Goal: Transaction & Acquisition: Subscribe to service/newsletter

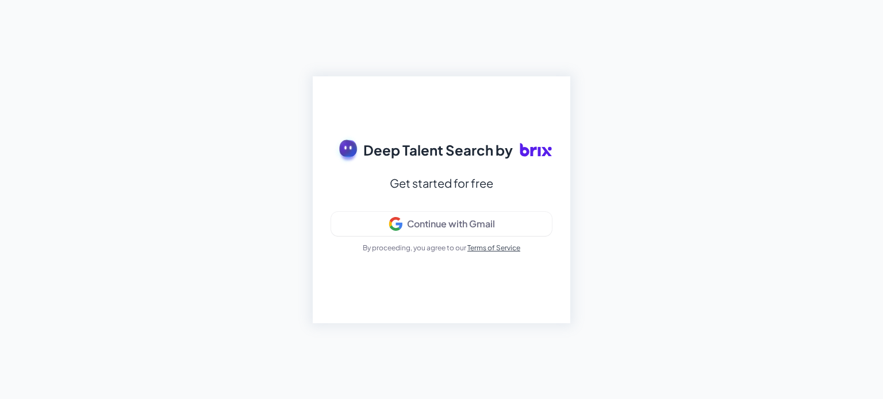
click at [332, 41] on div "Deep Talent Search by Get started for free Continue with Gmail By proceeding, y…" at bounding box center [441, 199] width 883 height 399
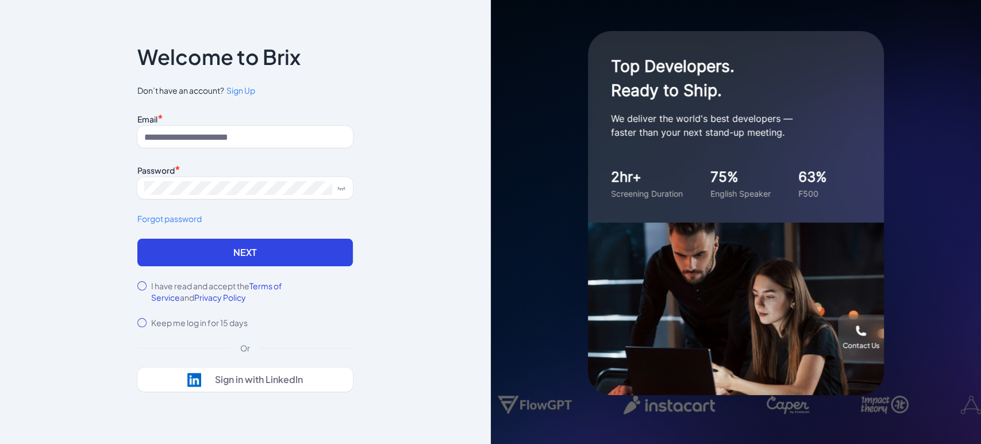
click at [53, 330] on div "Notice To proceed, please agree to the Terms of Service and Privary Policy . Ca…" at bounding box center [245, 222] width 491 height 444
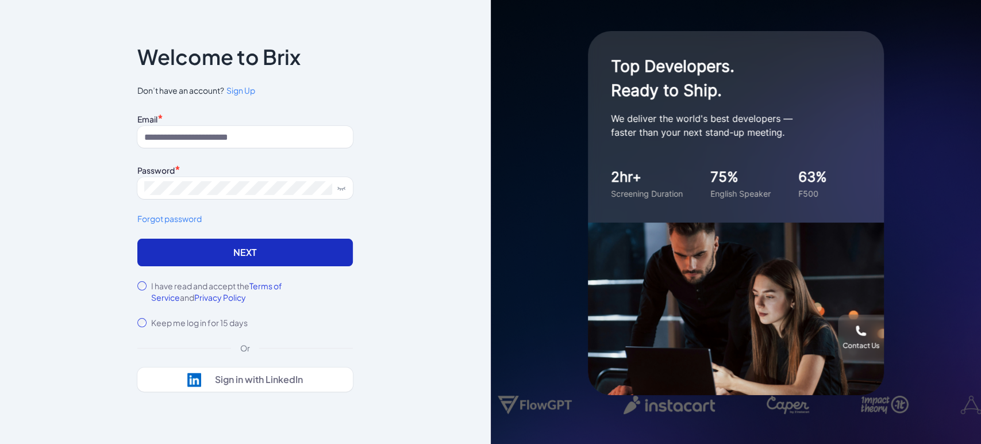
drag, startPoint x: 41, startPoint y: 257, endPoint x: 168, endPoint y: 244, distance: 127.7
click at [41, 257] on div "Notice To proceed, please agree to the Terms of Service and Privary Policy . Ca…" at bounding box center [245, 222] width 491 height 444
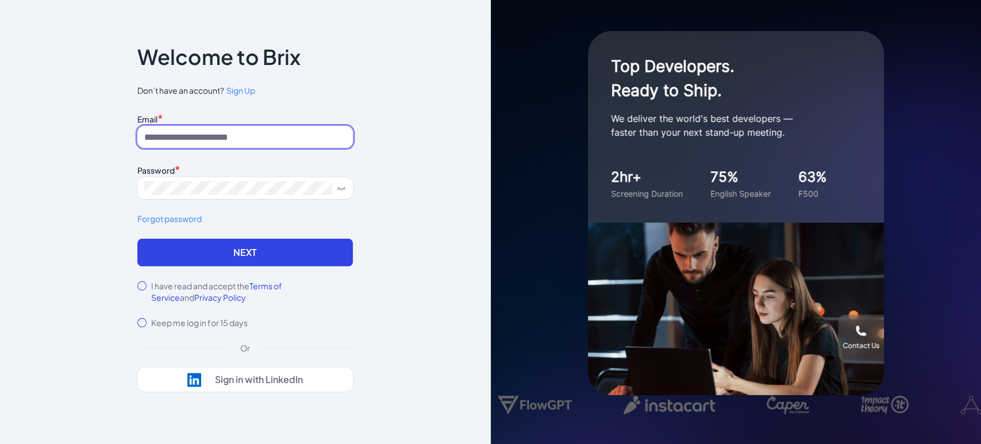
drag, startPoint x: 203, startPoint y: 140, endPoint x: 211, endPoint y: 140, distance: 7.5
click at [205, 140] on input at bounding box center [244, 137] width 215 height 22
type input "**********"
drag, startPoint x: 175, startPoint y: 283, endPoint x: 195, endPoint y: 269, distance: 24.7
click at [175, 283] on label "I have read and accept the Terms of Service and Privacy Policy" at bounding box center [252, 291] width 202 height 23
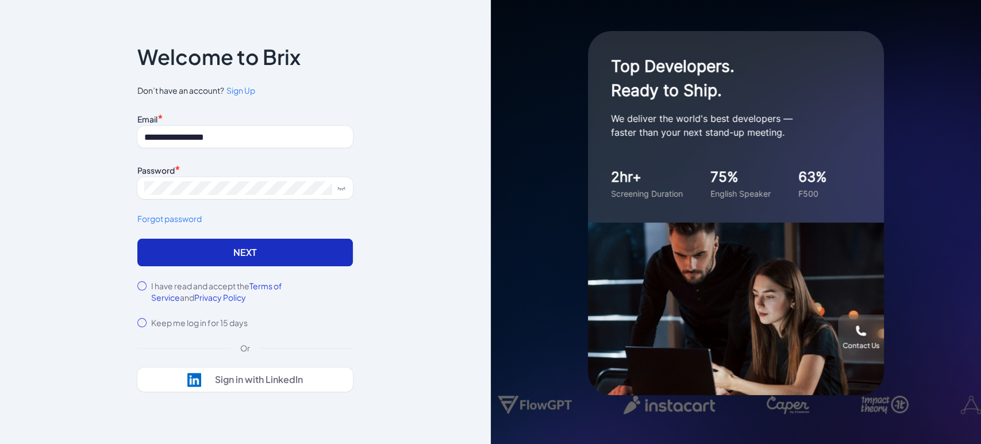
click at [209, 246] on button "Next" at bounding box center [244, 252] width 215 height 28
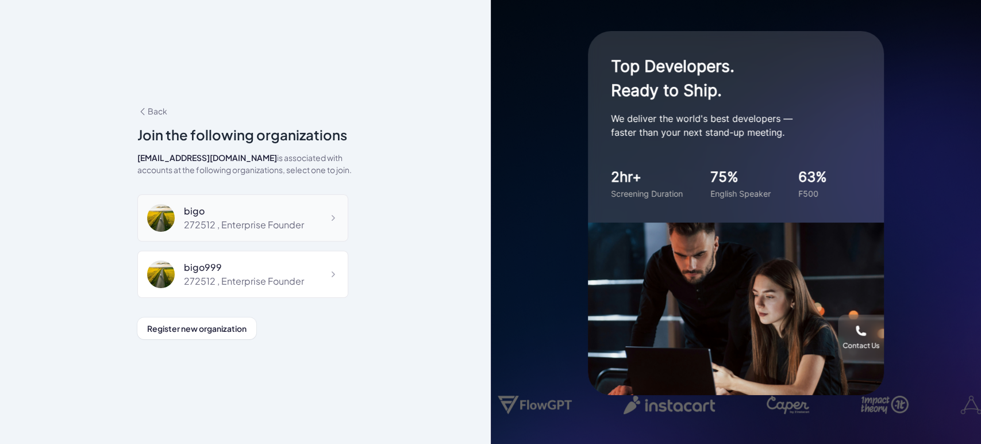
click at [249, 210] on div "bigo" at bounding box center [244, 211] width 120 height 14
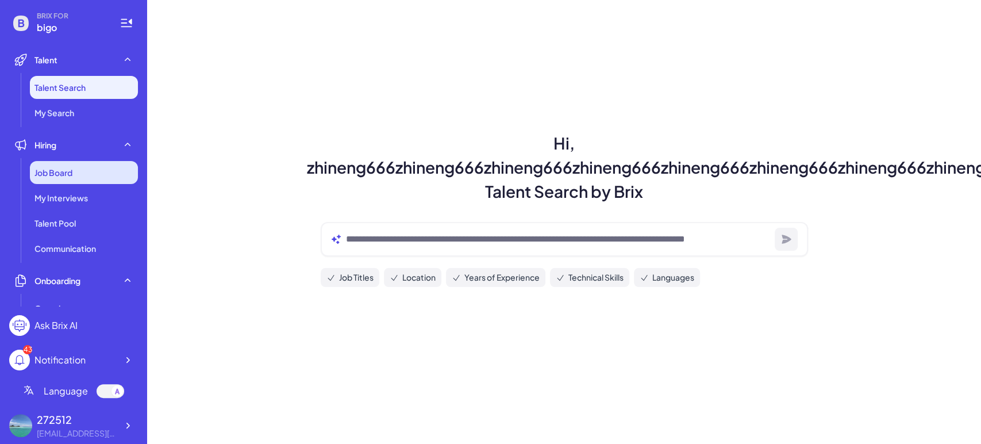
click at [82, 177] on div "Job Board" at bounding box center [84, 172] width 108 height 23
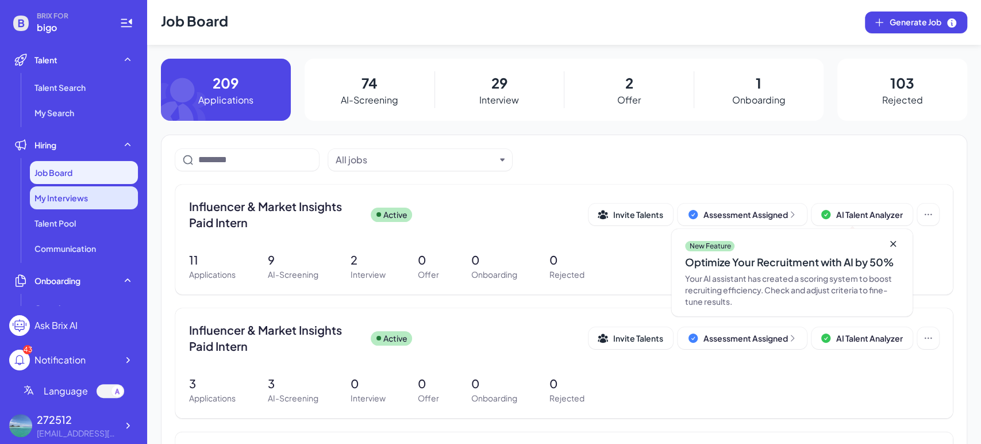
click at [101, 207] on div "My Interviews" at bounding box center [84, 197] width 108 height 23
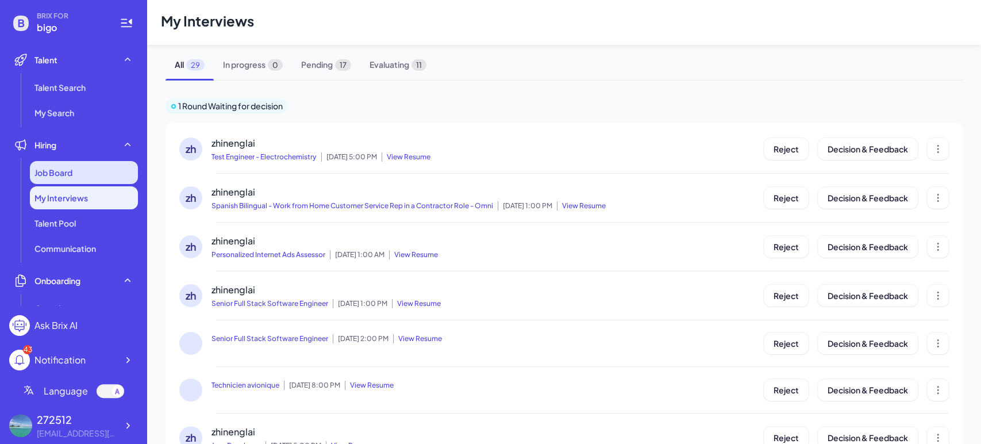
click at [90, 178] on div "Job Board" at bounding box center [84, 172] width 108 height 23
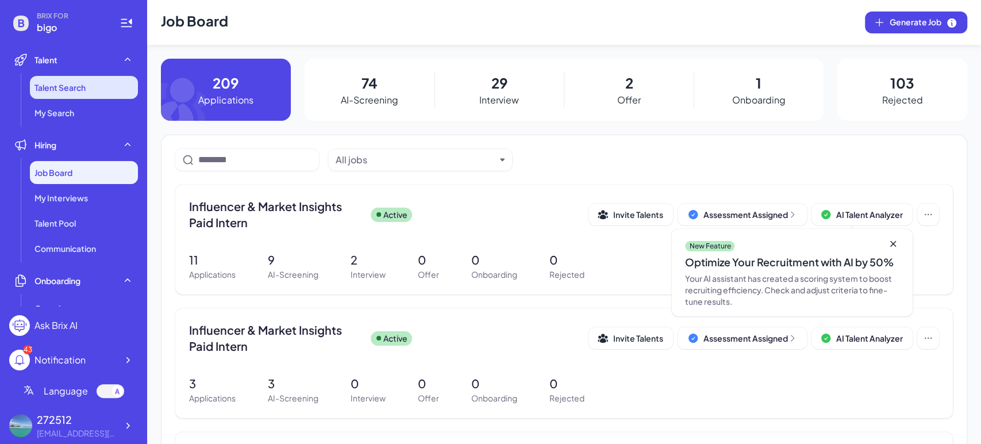
click at [79, 94] on li "Talent Search" at bounding box center [84, 87] width 108 height 23
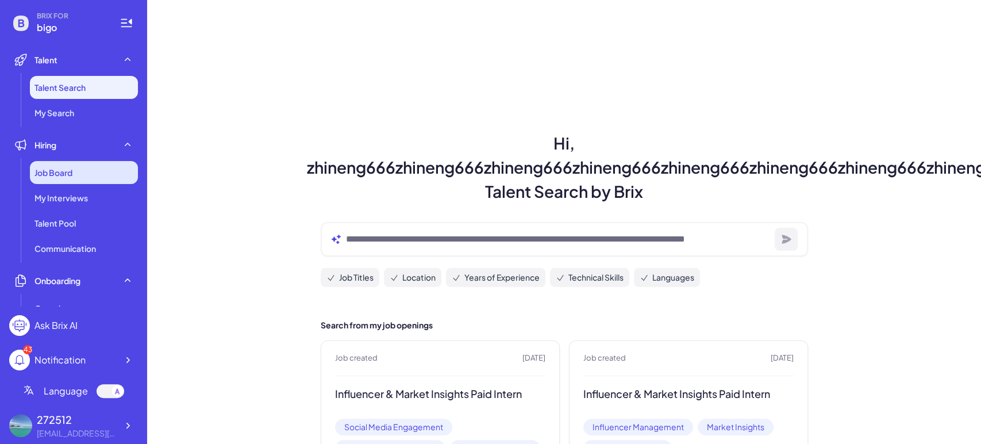
click at [90, 175] on div "Job Board" at bounding box center [84, 172] width 108 height 23
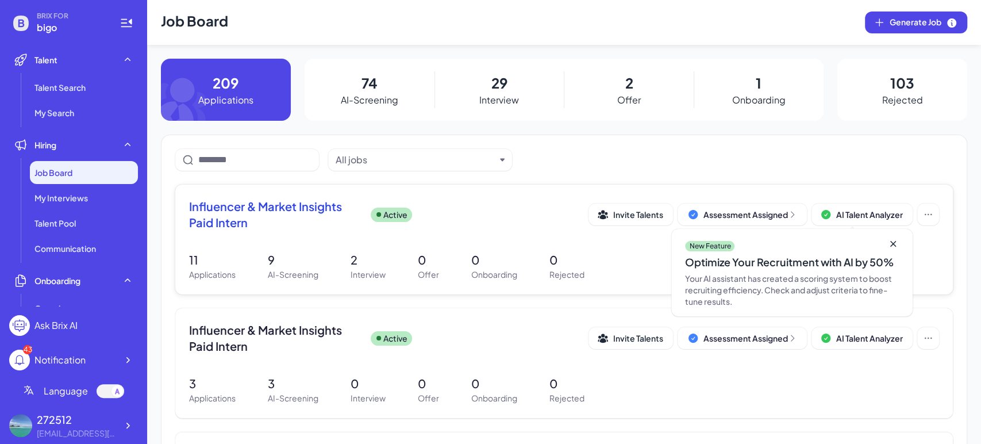
click at [887, 242] on icon at bounding box center [892, 243] width 11 height 11
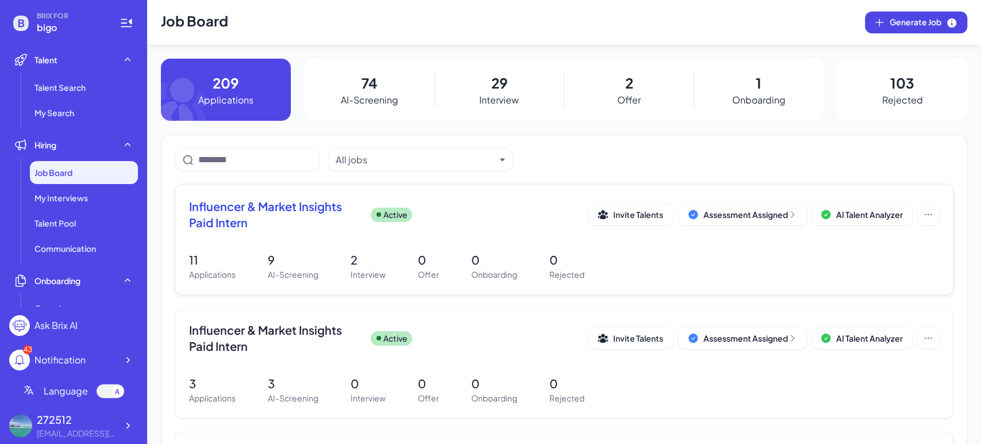
click at [506, 237] on div "Influencer & Market Insights Paid Intern Active Invite Talents Assessment Assig…" at bounding box center [563, 239] width 777 height 110
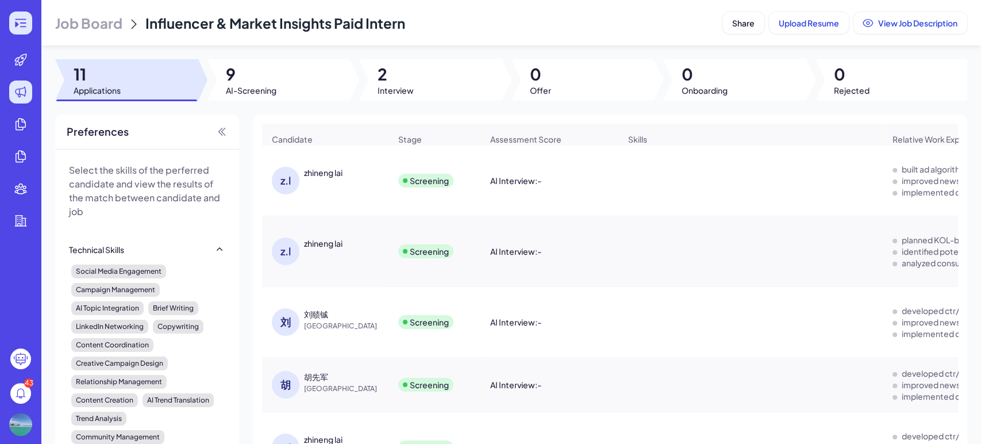
click at [20, 24] on icon at bounding box center [21, 23] width 14 height 14
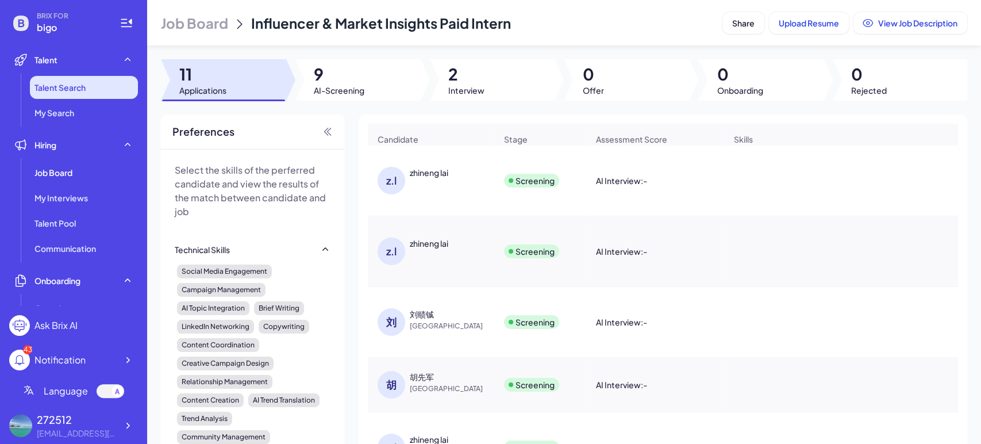
click at [74, 84] on span "Talent Search" at bounding box center [59, 87] width 51 height 11
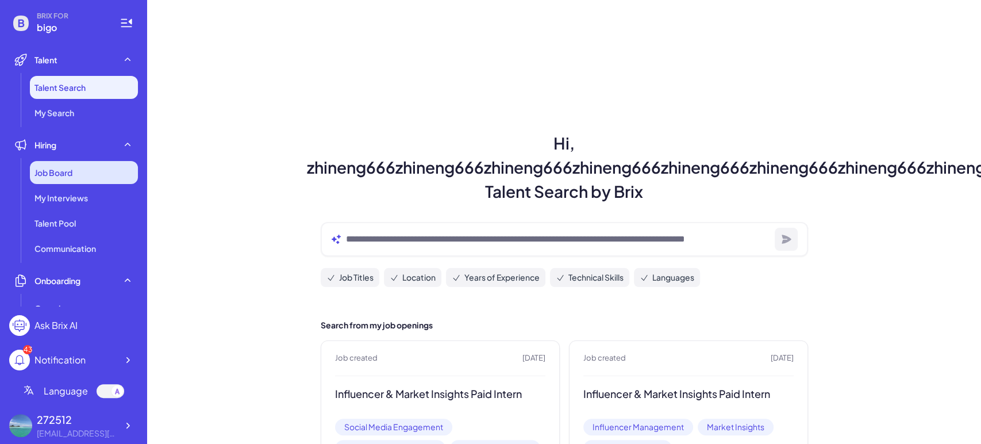
click at [68, 168] on span "Job Board" at bounding box center [53, 172] width 38 height 11
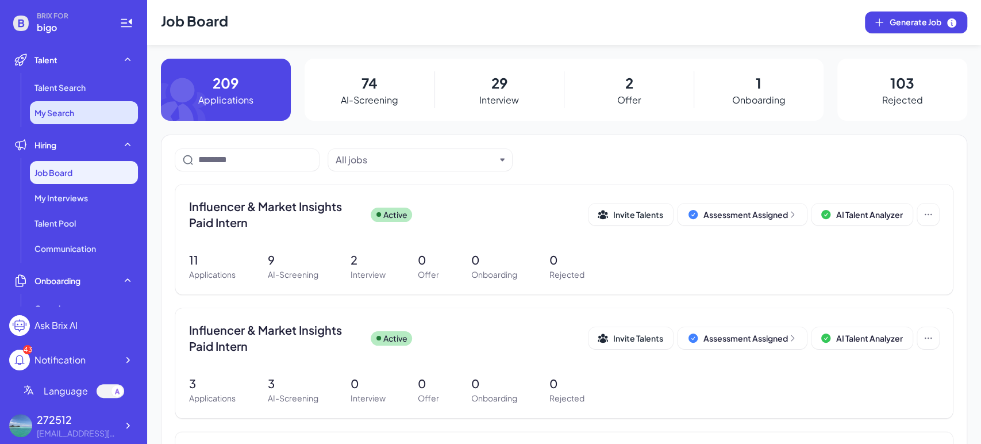
click at [80, 114] on li "My Search" at bounding box center [84, 112] width 108 height 23
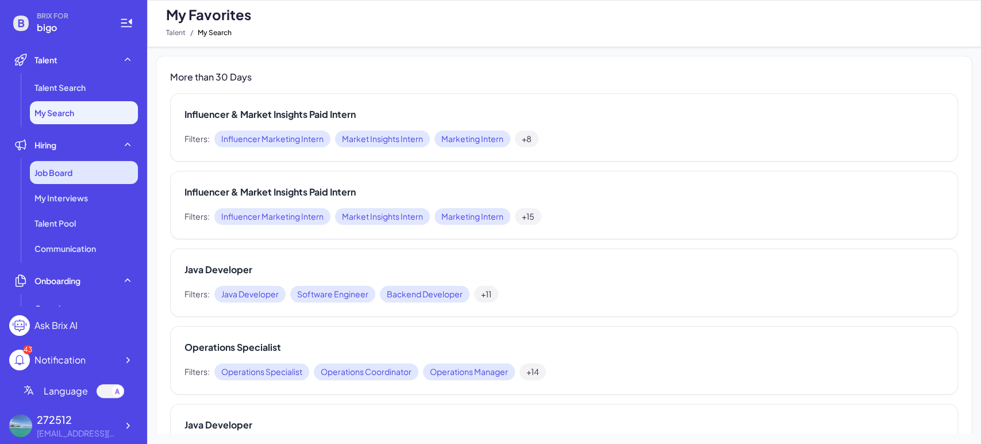
click at [70, 168] on span "Job Board" at bounding box center [53, 172] width 38 height 11
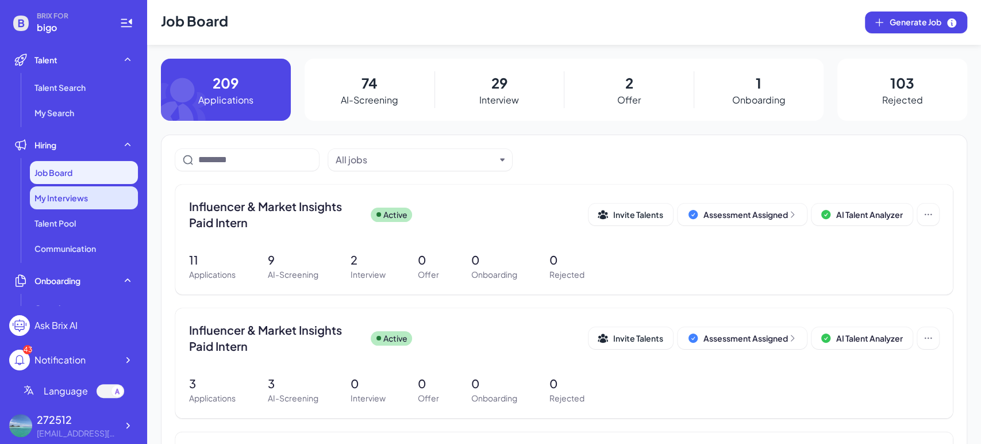
click at [84, 195] on span "My Interviews" at bounding box center [60, 197] width 53 height 11
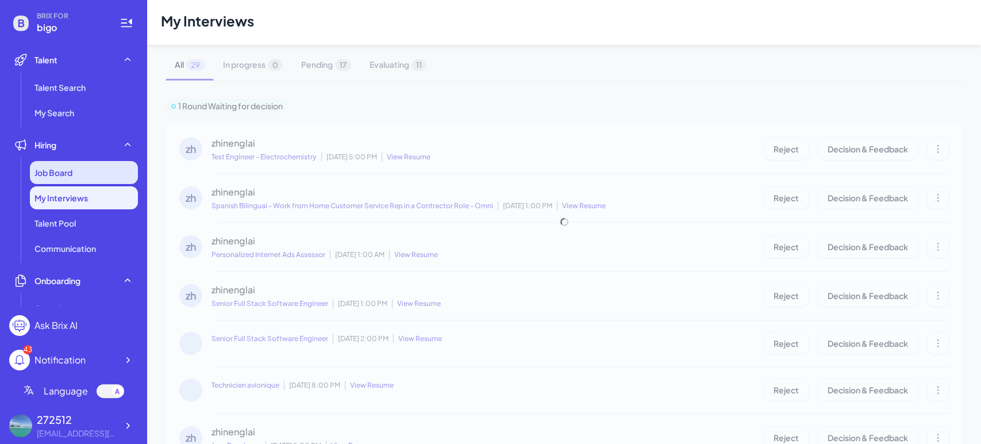
click at [89, 172] on div "Job Board" at bounding box center [84, 172] width 108 height 23
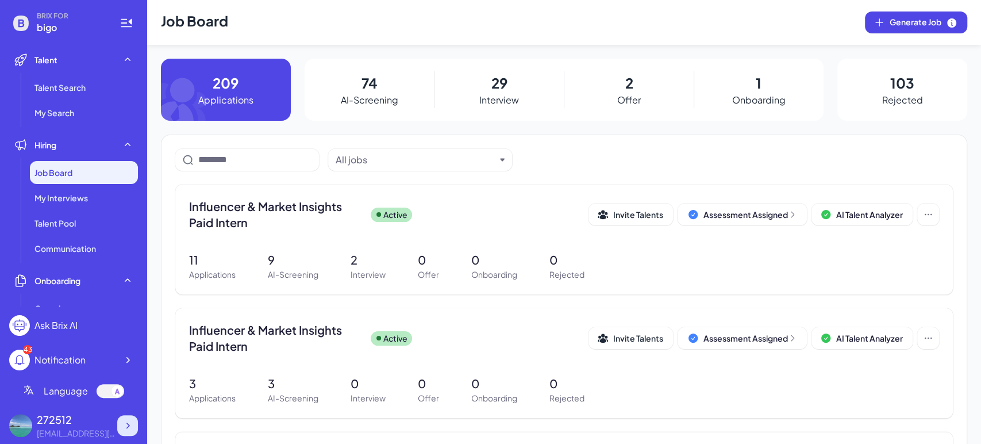
click at [122, 427] on icon at bounding box center [127, 424] width 11 height 11
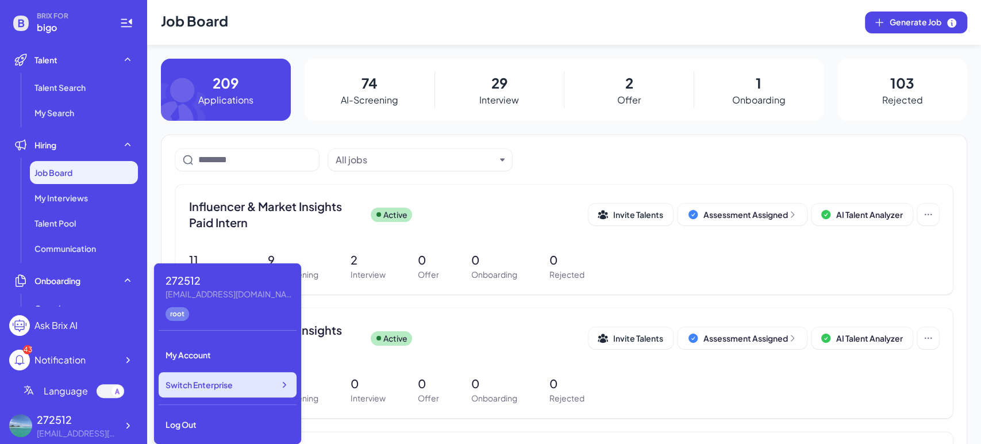
click at [237, 385] on div "Switch Enterprise" at bounding box center [228, 384] width 138 height 25
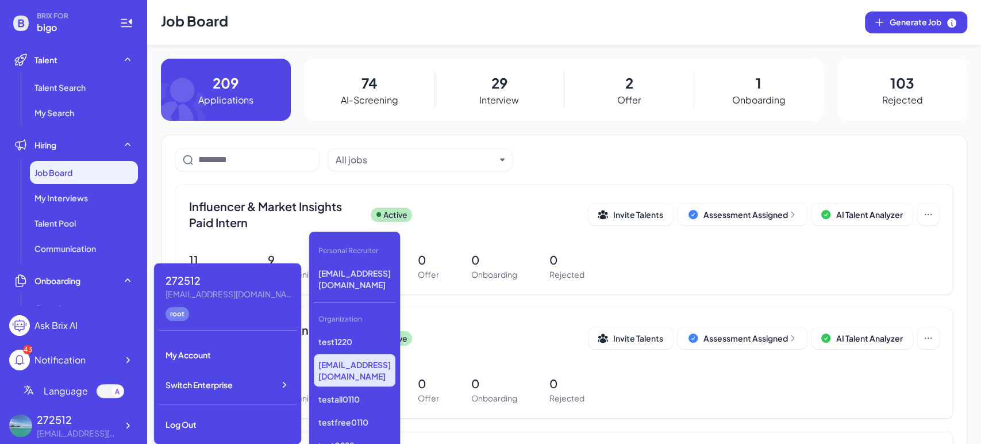
scroll to position [802, 0]
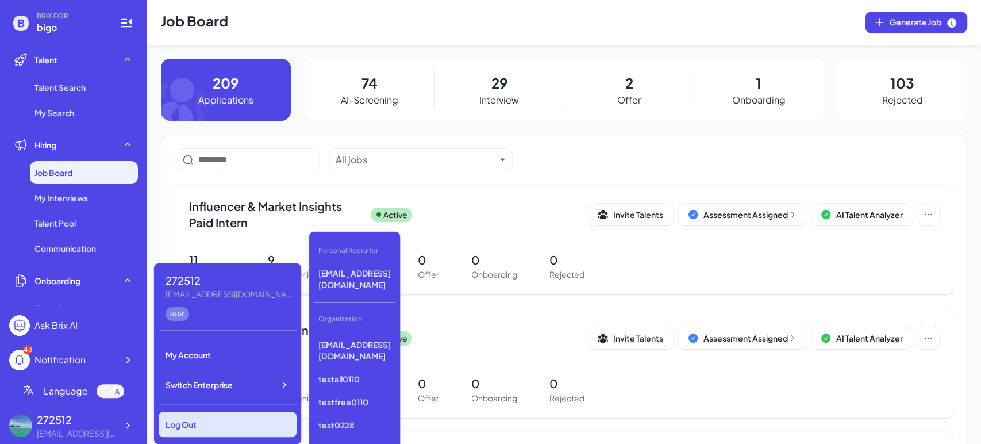
click at [224, 431] on div "Log Out" at bounding box center [228, 423] width 138 height 25
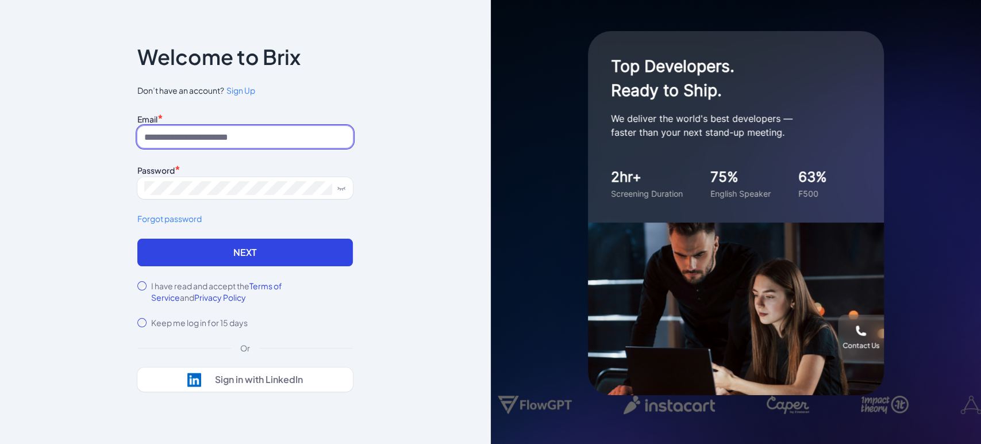
click at [218, 141] on input at bounding box center [244, 137] width 215 height 22
type input "**********"
click at [188, 288] on label "I have read and accept the Terms of Service and Privacy Policy" at bounding box center [252, 291] width 202 height 23
click at [338, 190] on icon at bounding box center [341, 187] width 9 height 9
click at [303, 219] on link "Forgot password" at bounding box center [244, 219] width 215 height 12
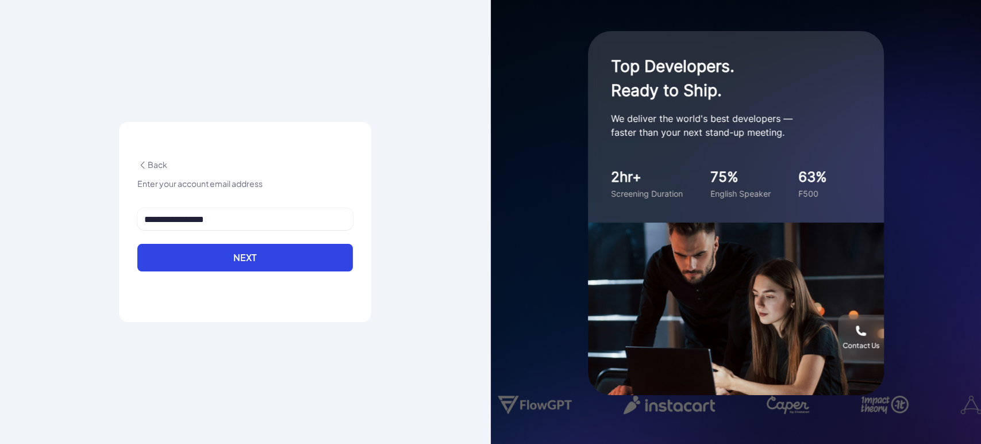
click at [160, 164] on span "Back" at bounding box center [152, 164] width 30 height 10
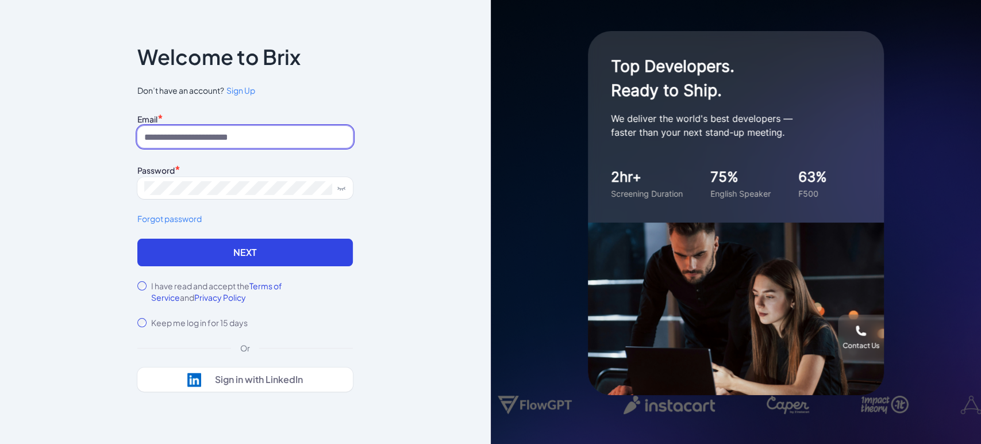
drag, startPoint x: 212, startPoint y: 137, endPoint x: 224, endPoint y: 144, distance: 14.2
click at [212, 137] on input at bounding box center [244, 137] width 215 height 22
type input "**********"
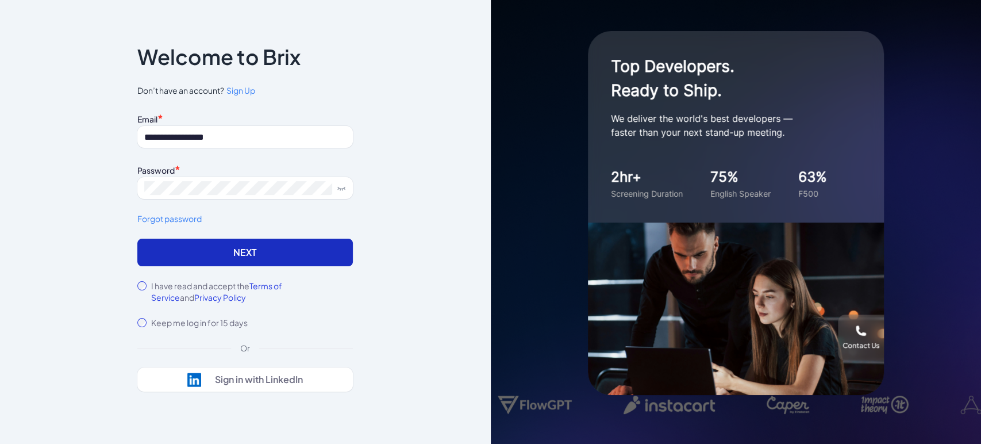
click at [241, 248] on button "Next" at bounding box center [244, 252] width 215 height 28
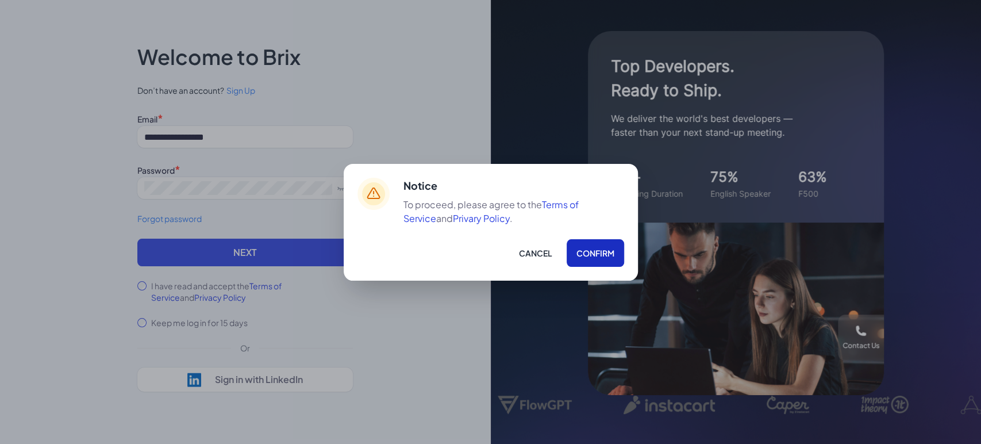
click at [586, 251] on button "Confirm" at bounding box center [595, 253] width 57 height 28
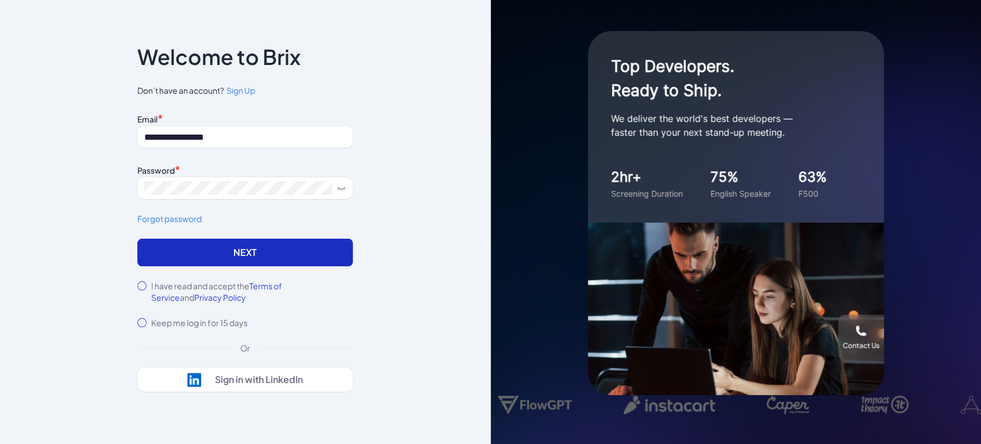
click at [305, 253] on button "Next" at bounding box center [244, 252] width 215 height 28
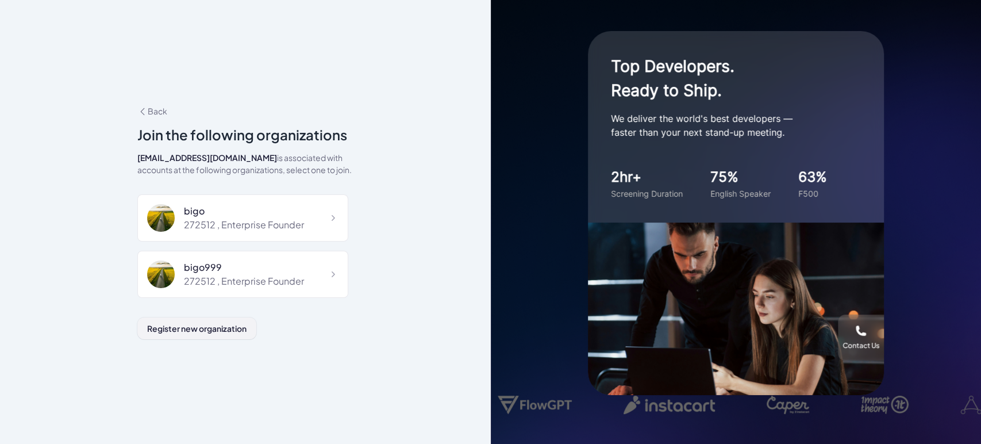
click at [219, 323] on span "Register new organization" at bounding box center [196, 328] width 99 height 10
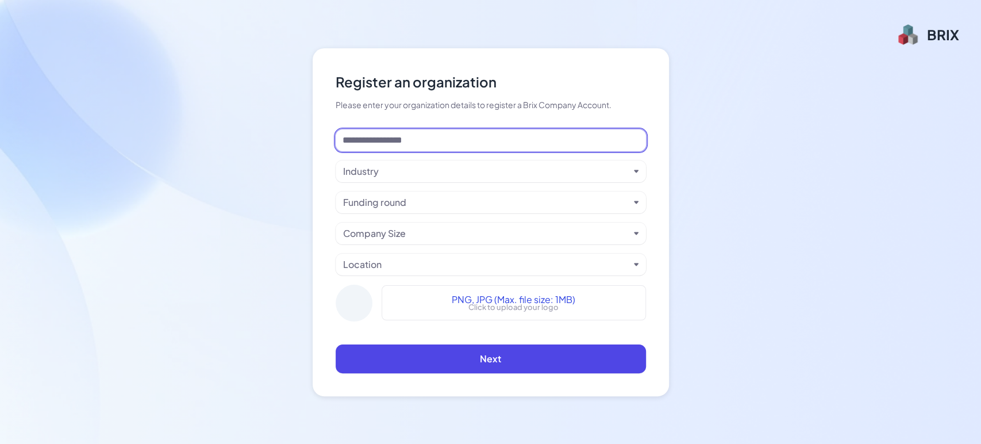
click at [413, 144] on input at bounding box center [491, 140] width 310 height 22
type input "********"
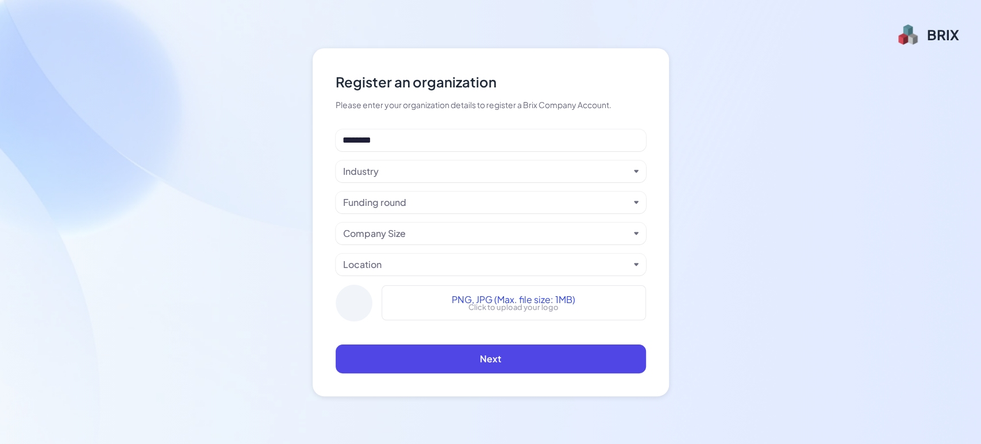
click at [403, 174] on div "Industry" at bounding box center [486, 171] width 286 height 14
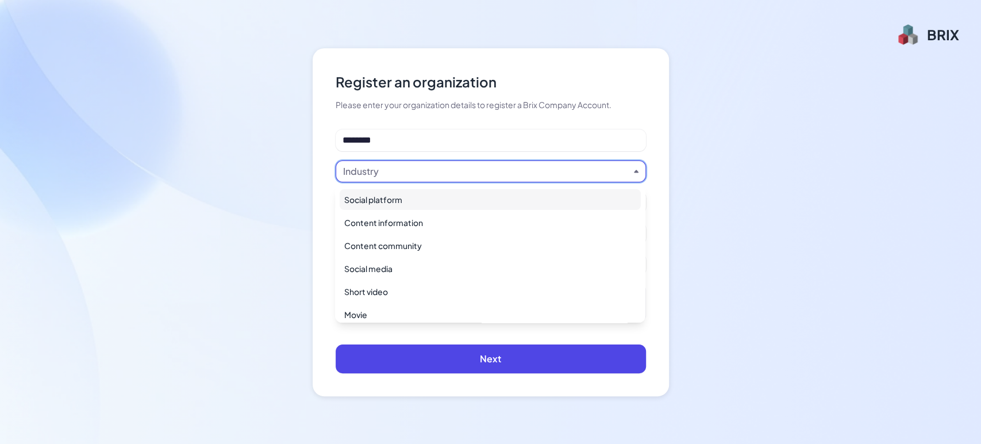
click at [392, 202] on div "Social platform" at bounding box center [490, 199] width 301 height 21
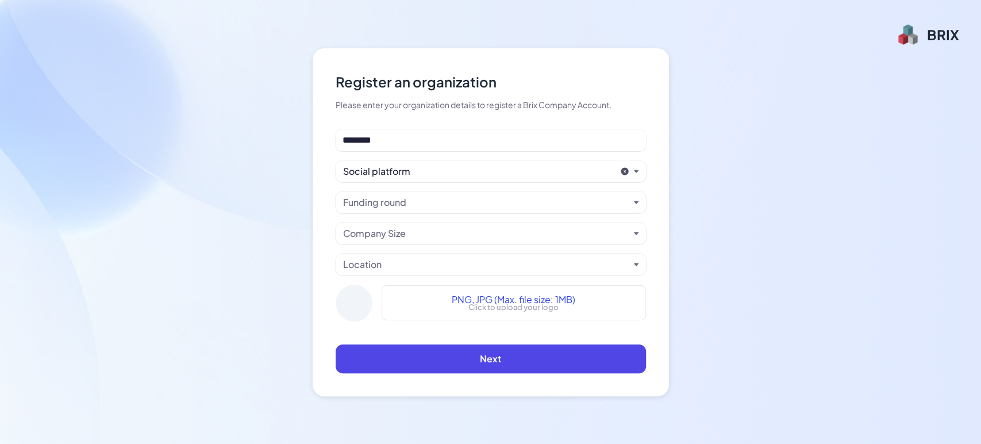
click at [393, 206] on div "Funding round" at bounding box center [374, 202] width 63 height 14
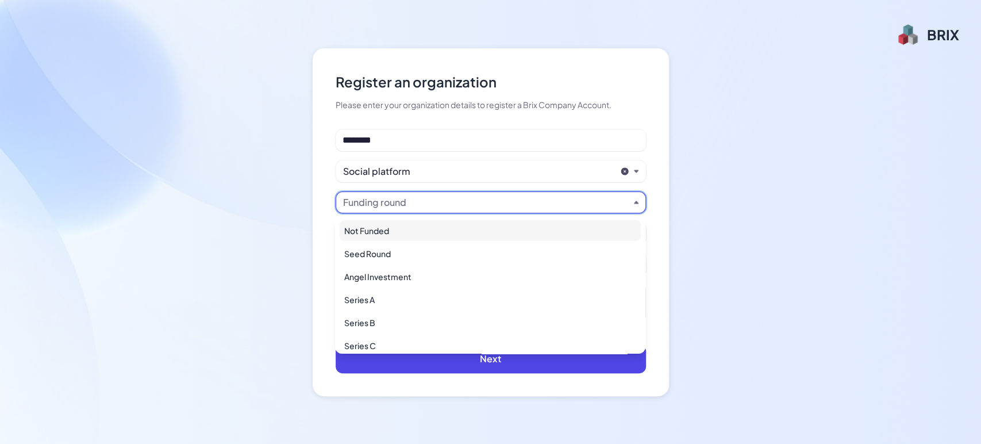
click at [392, 225] on div "Not Funded" at bounding box center [490, 230] width 301 height 21
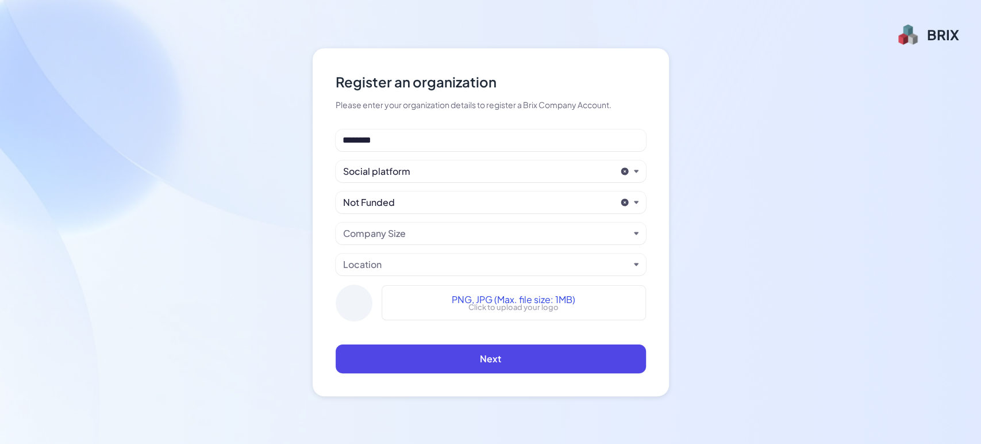
click at [393, 230] on div "Company Size" at bounding box center [374, 233] width 63 height 14
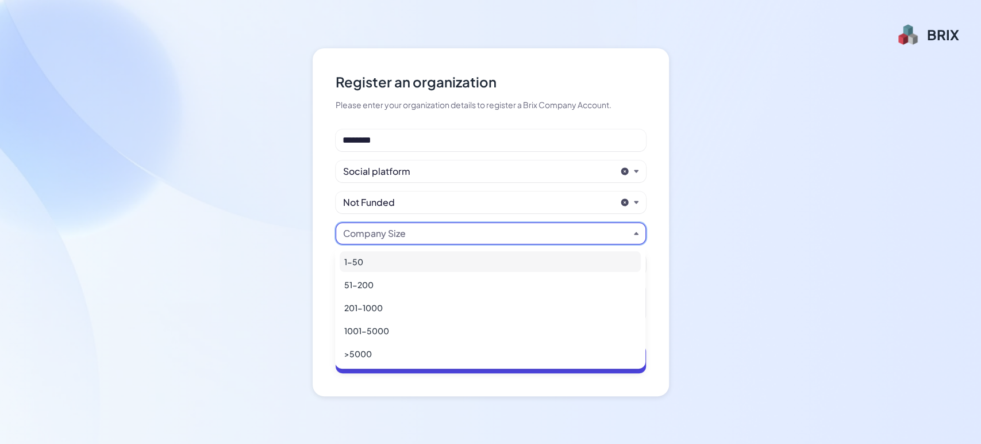
click at [396, 256] on div "1-50" at bounding box center [490, 261] width 301 height 21
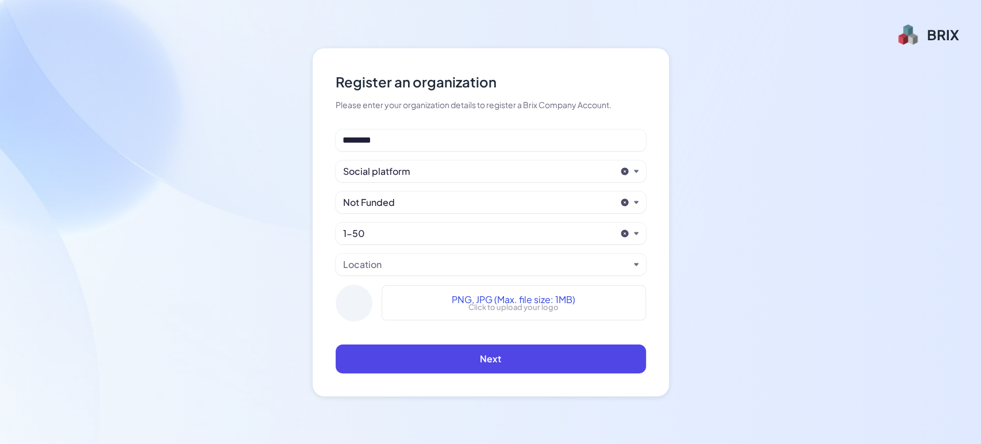
click at [390, 267] on div "Location" at bounding box center [486, 264] width 286 height 14
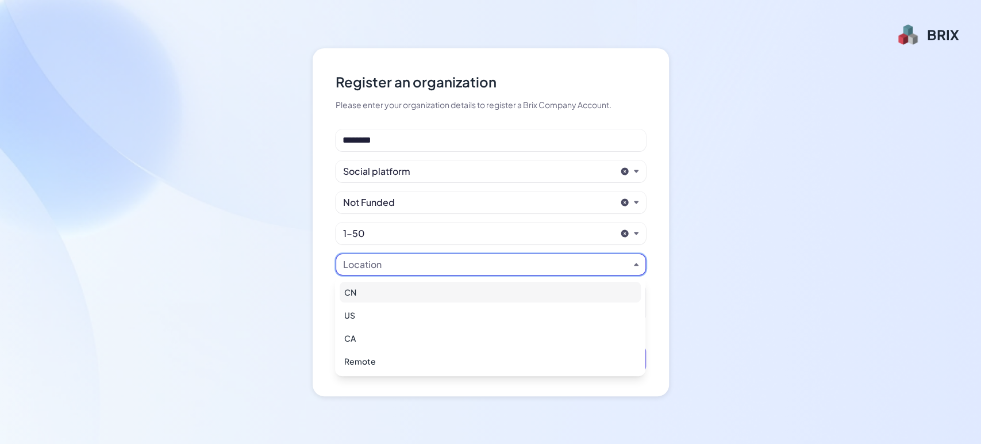
click at [395, 302] on div "CN" at bounding box center [490, 292] width 301 height 21
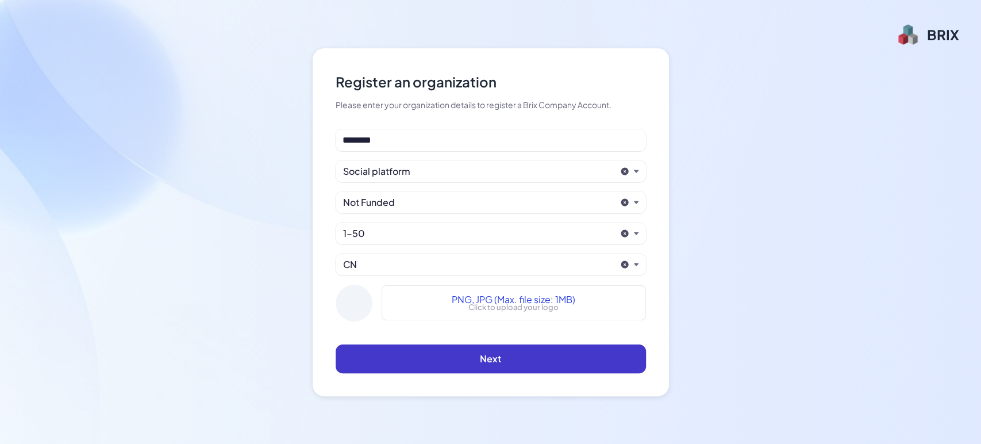
click at [458, 353] on button "Next" at bounding box center [491, 358] width 310 height 29
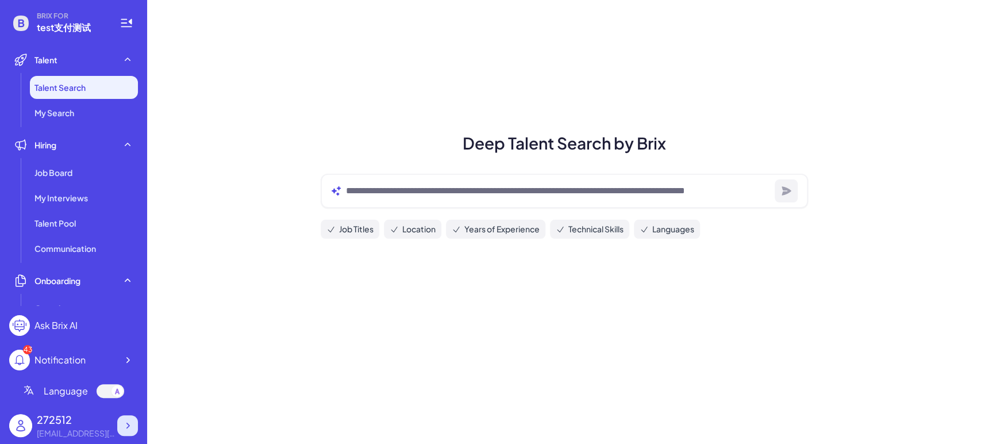
click at [133, 422] on icon at bounding box center [127, 424] width 11 height 11
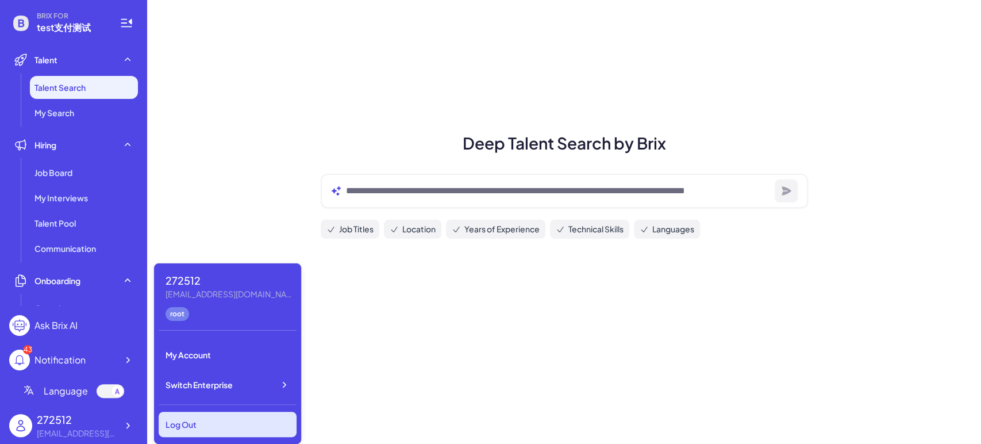
click at [195, 422] on div "Log Out" at bounding box center [228, 423] width 138 height 25
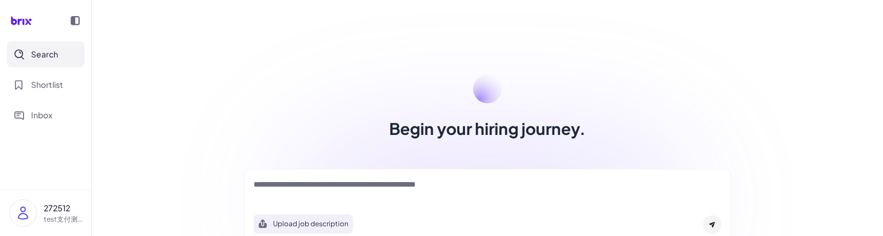
click at [32, 213] on img at bounding box center [23, 213] width 26 height 26
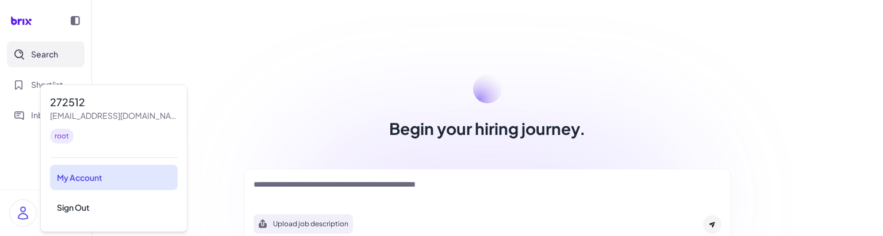
click at [83, 175] on div "My Account" at bounding box center [114, 177] width 128 height 25
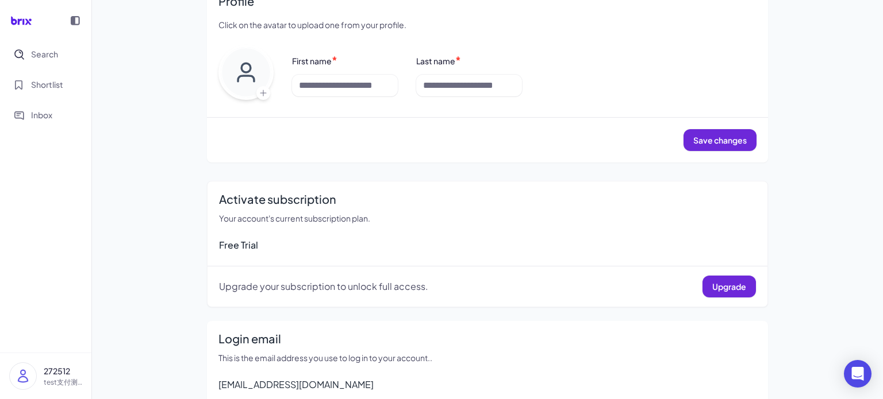
scroll to position [95, 0]
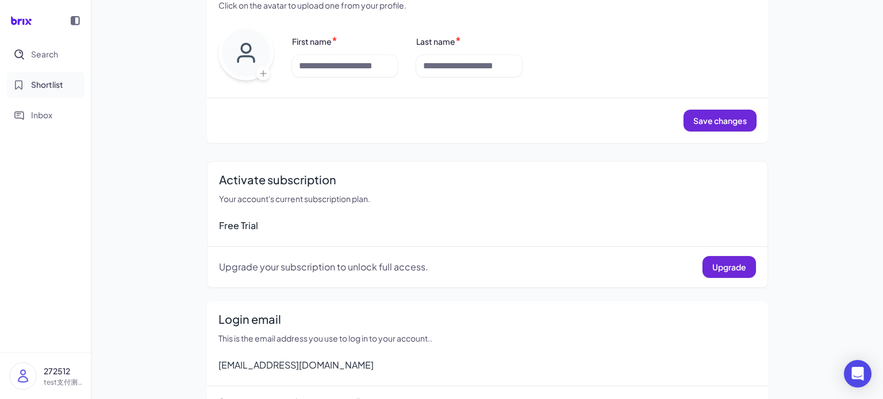
click at [52, 84] on span "Shortlist" at bounding box center [47, 85] width 32 height 12
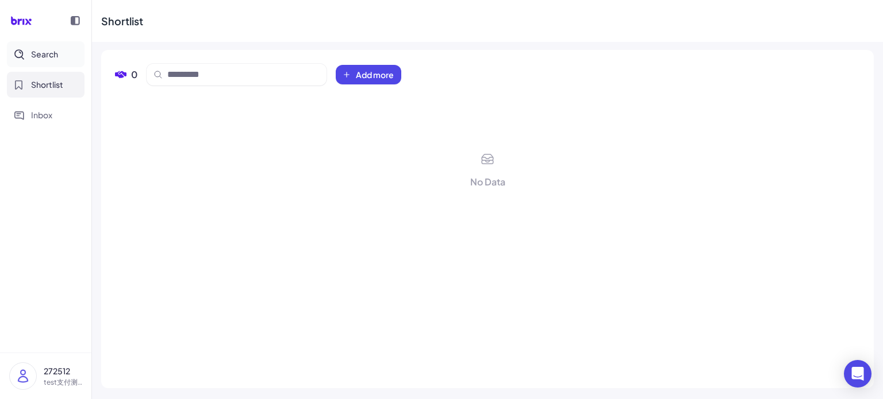
click at [52, 56] on span "Search" at bounding box center [44, 54] width 27 height 12
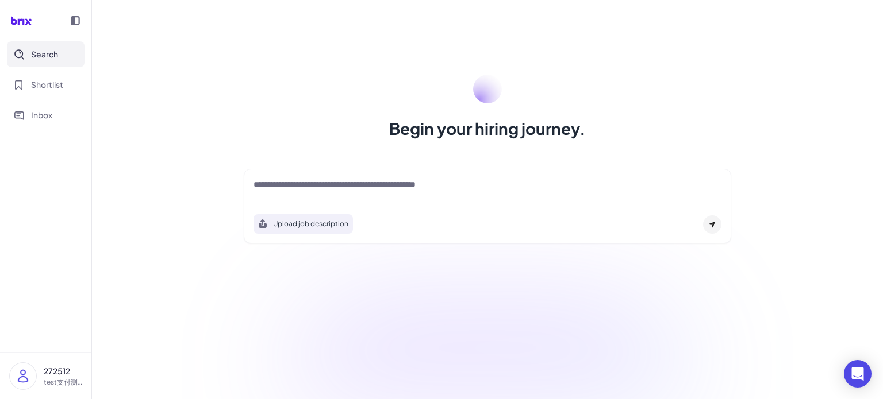
click at [57, 384] on p "test支付测试" at bounding box center [63, 382] width 38 height 10
click at [11, 310] on nav "Search Shortlist Inbox" at bounding box center [45, 196] width 91 height 311
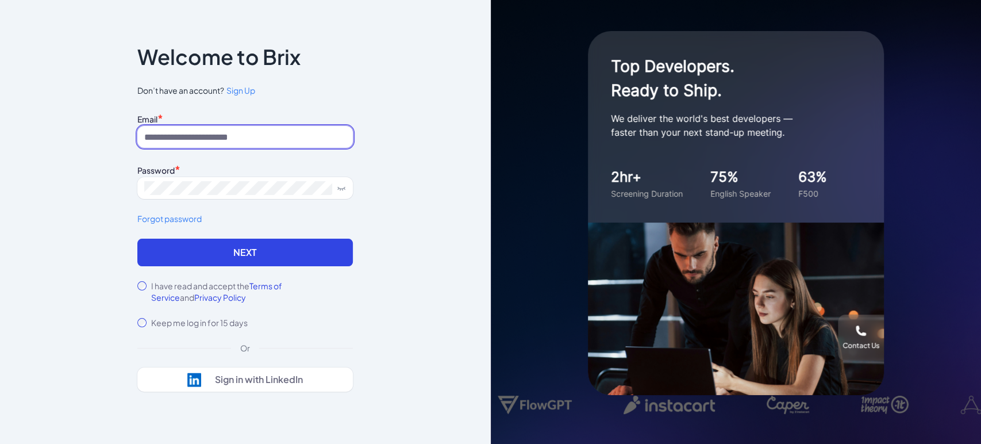
click at [238, 136] on input at bounding box center [244, 137] width 215 height 22
type input "**********"
click at [207, 290] on label "I have read and accept the Terms of Service and Privacy Policy" at bounding box center [252, 291] width 202 height 23
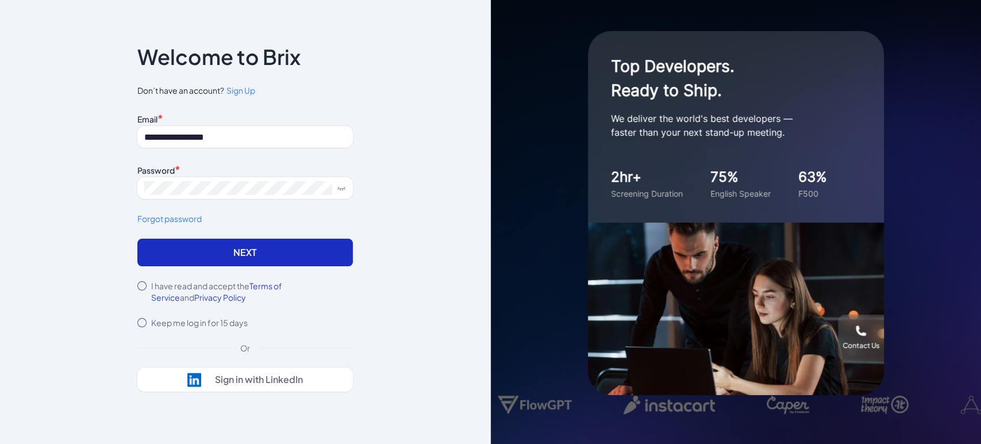
click at [228, 253] on button "Next" at bounding box center [244, 252] width 215 height 28
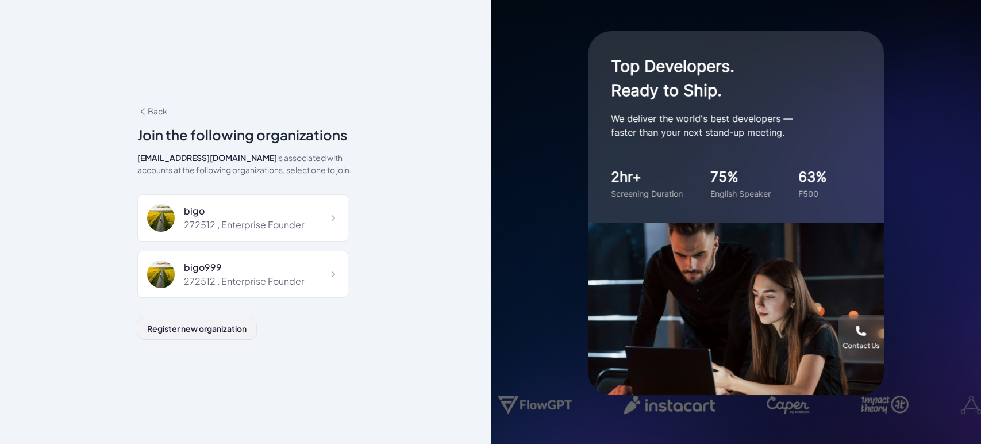
click at [222, 326] on span "Register new organization" at bounding box center [196, 328] width 99 height 10
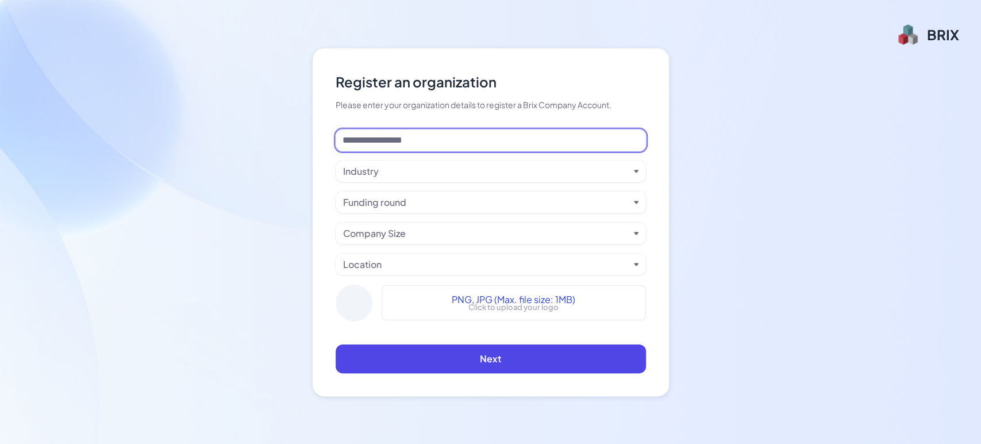
click at [383, 135] on input at bounding box center [491, 140] width 310 height 22
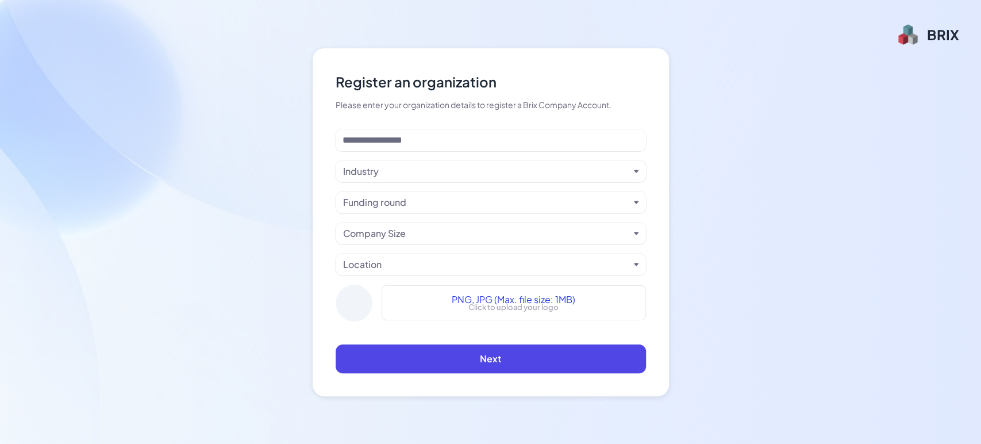
click at [292, 249] on div "Register an organization Please enter your organization details to register a B…" at bounding box center [490, 222] width 981 height 444
click at [372, 152] on div "Industry Funding round Company Size Location PNG, JPG (Max. file size: 1MB) Cli…" at bounding box center [491, 229] width 310 height 201
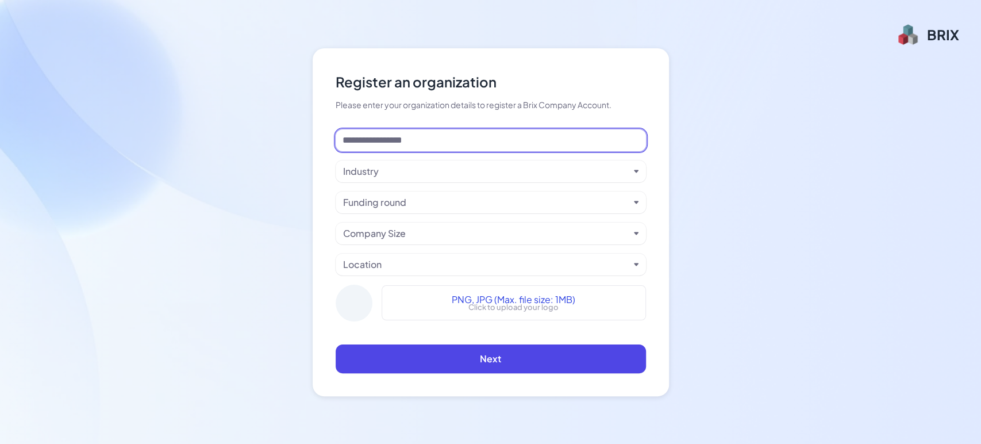
click at [377, 143] on input at bounding box center [491, 140] width 310 height 22
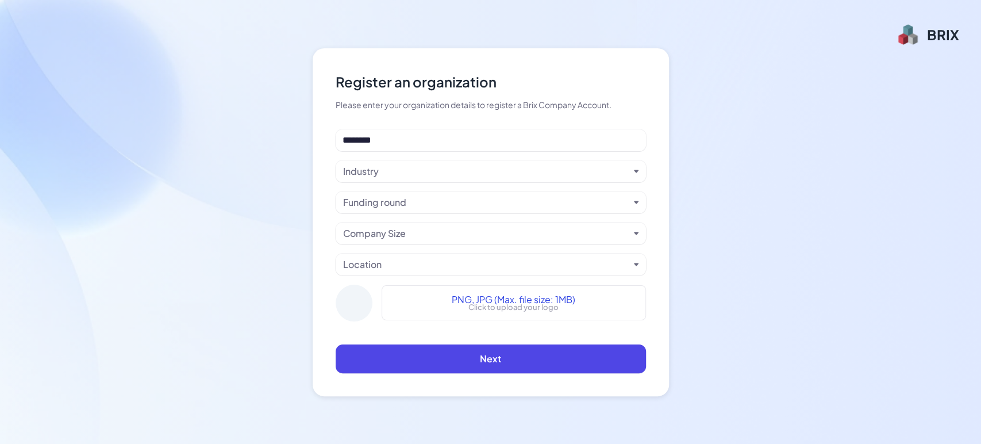
click at [384, 168] on div "Industry" at bounding box center [486, 171] width 286 height 14
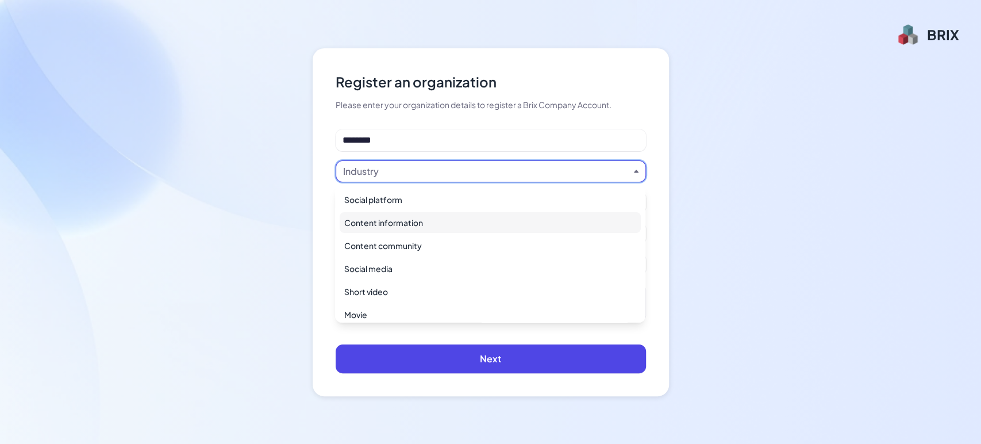
click at [392, 211] on li "Content information" at bounding box center [490, 222] width 310 height 23
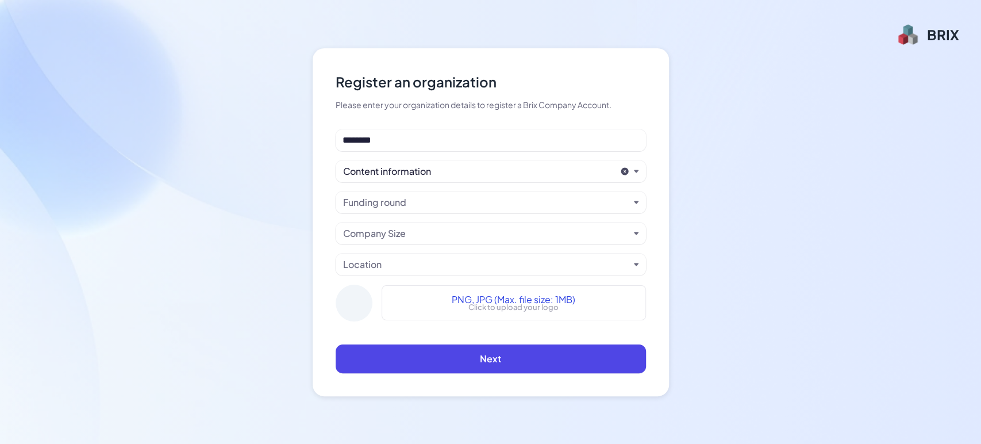
click at [403, 206] on div "Funding round" at bounding box center [374, 202] width 63 height 14
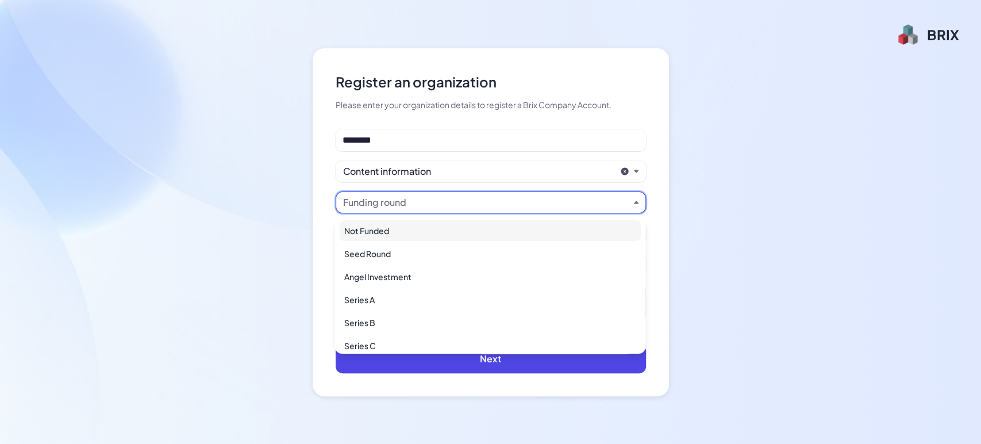
click at [407, 233] on div "Not Funded" at bounding box center [490, 230] width 301 height 21
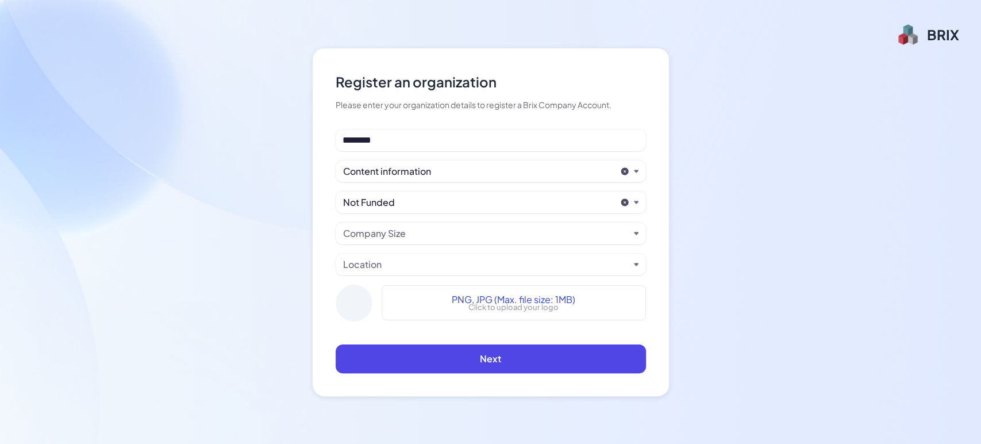
click at [398, 240] on div "Company Size" at bounding box center [491, 233] width 310 height 22
click at [401, 233] on div "Company Size" at bounding box center [374, 233] width 63 height 14
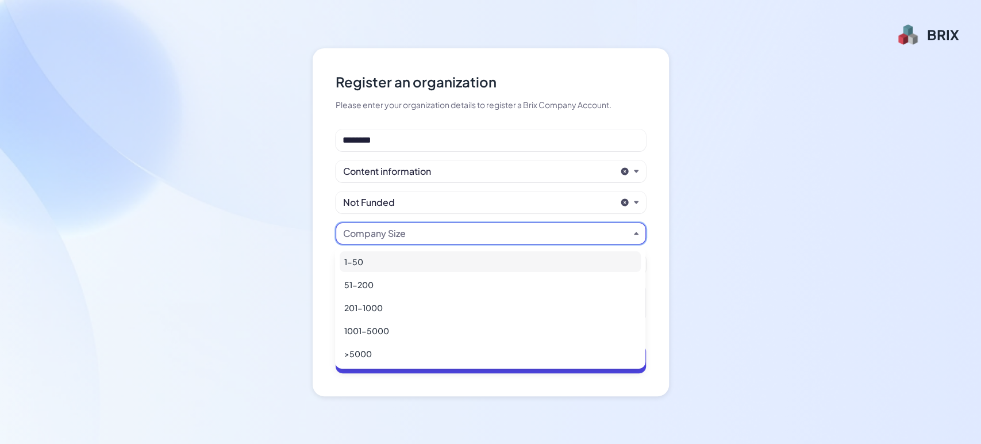
click at [392, 271] on li "1-50" at bounding box center [490, 261] width 310 height 23
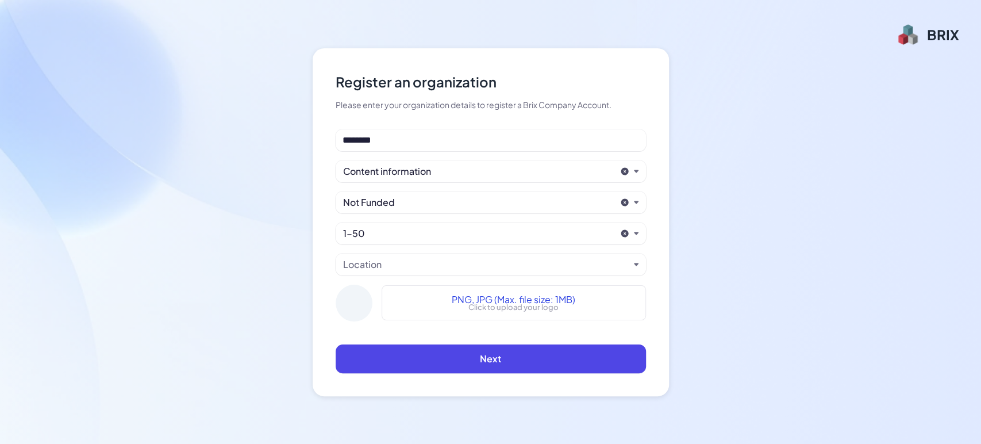
click at [395, 257] on div "Location" at bounding box center [486, 264] width 286 height 14
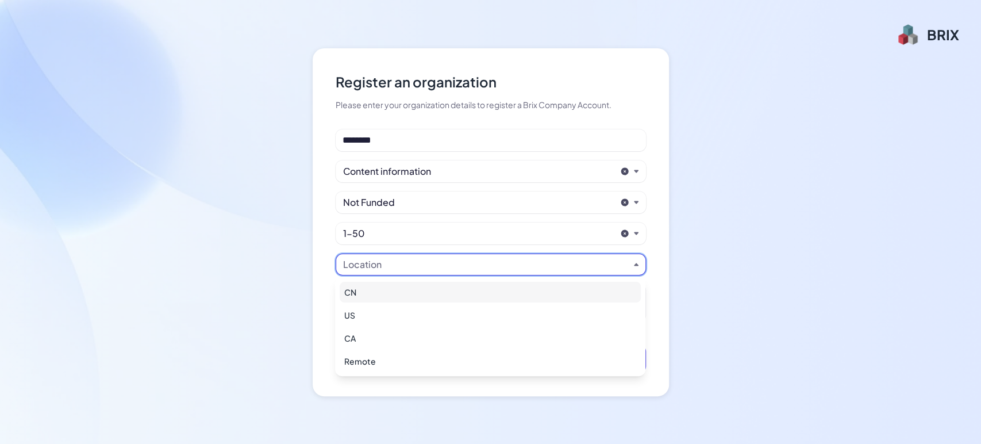
click at [391, 291] on div "CN" at bounding box center [490, 292] width 301 height 21
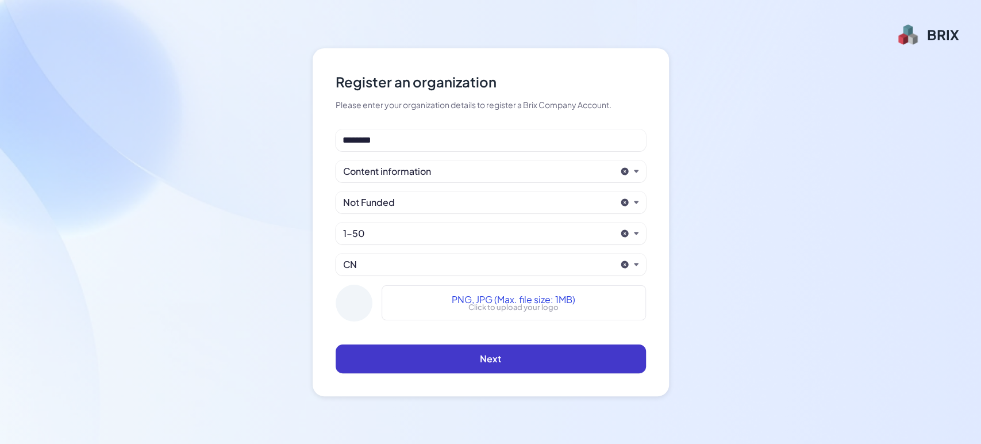
click at [434, 357] on button "Next" at bounding box center [491, 358] width 310 height 29
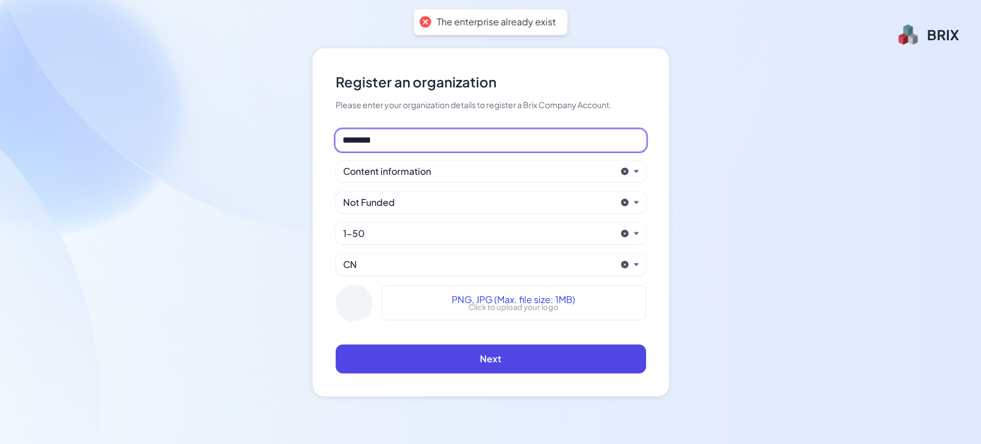
click at [416, 136] on input "********" at bounding box center [491, 140] width 310 height 22
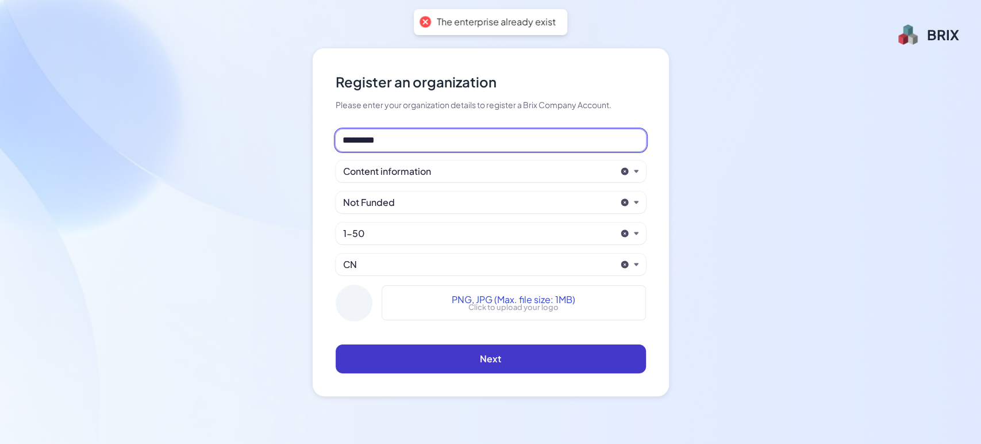
type input "*********"
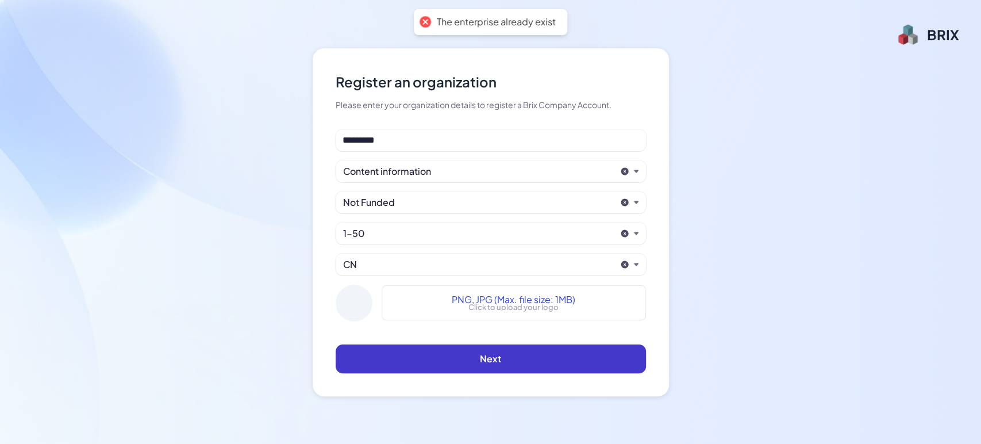
click at [469, 360] on button "Next" at bounding box center [491, 358] width 310 height 29
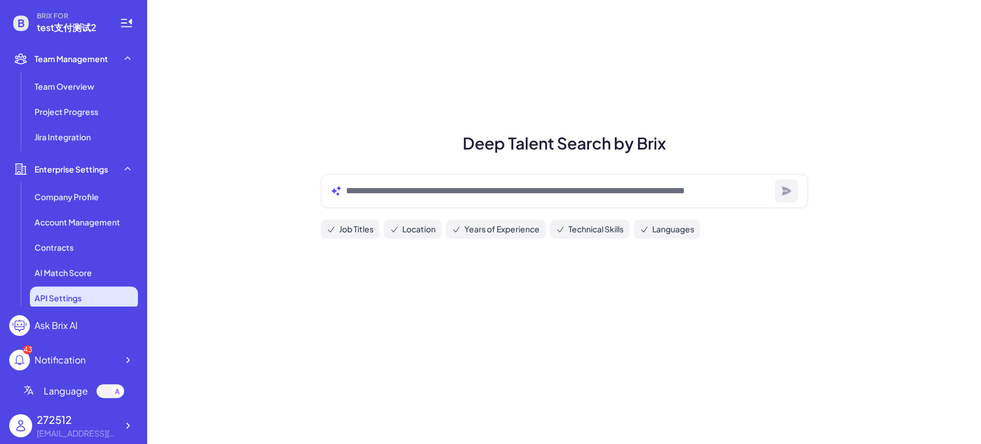
scroll to position [347, 0]
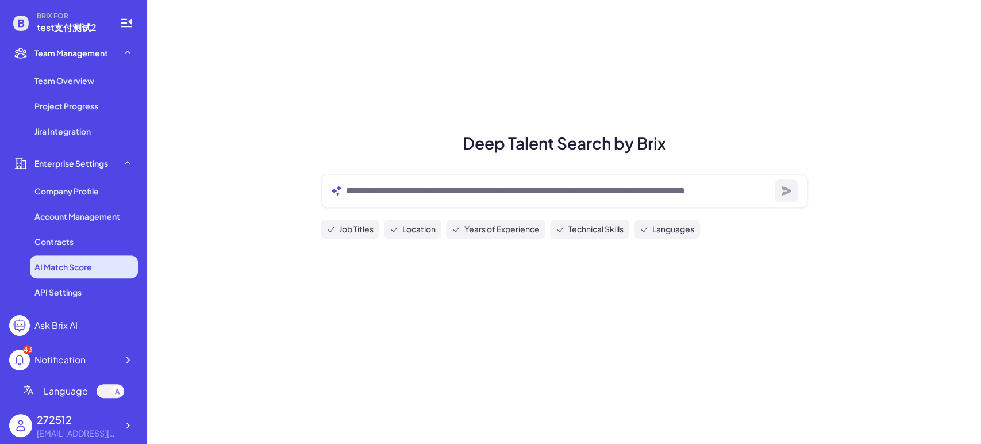
click at [100, 265] on li "AI Match Score" at bounding box center [84, 266] width 108 height 23
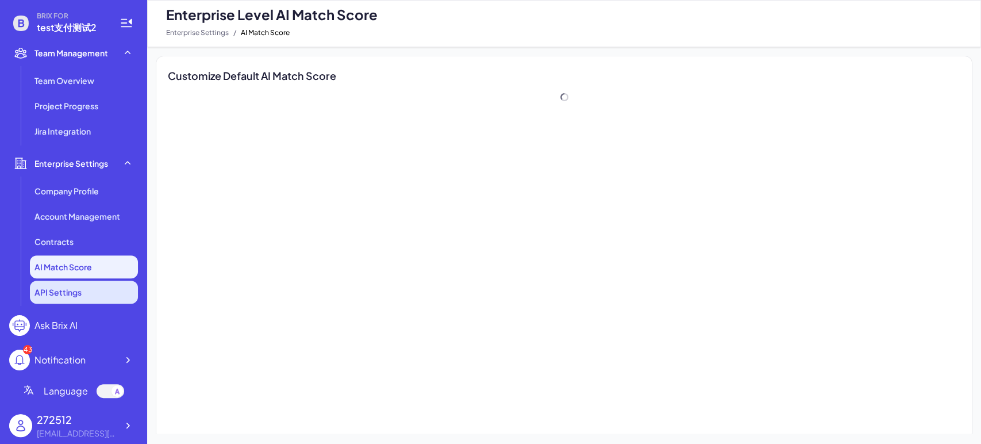
click at [92, 289] on li "API Settings" at bounding box center [84, 291] width 108 height 23
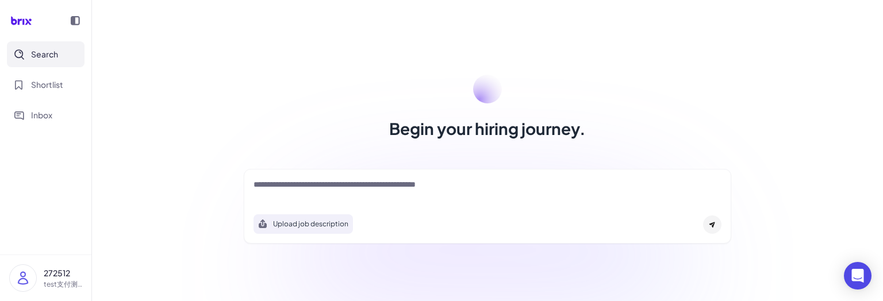
click at [28, 94] on img at bounding box center [23, 278] width 26 height 26
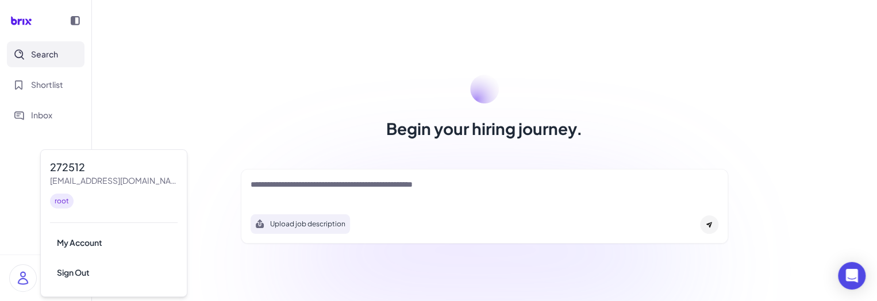
click at [9, 94] on nav "Search Shortlist Inbox" at bounding box center [45, 147] width 91 height 213
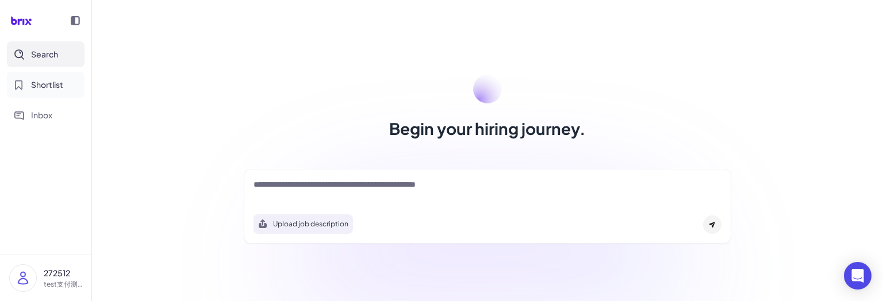
click at [55, 90] on span "Shortlist" at bounding box center [47, 85] width 32 height 12
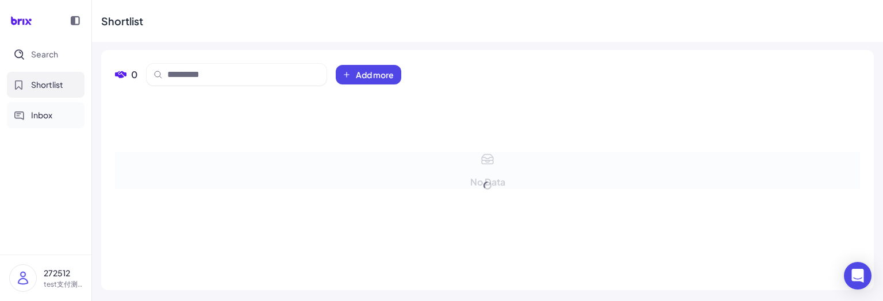
click at [52, 94] on span "Inbox" at bounding box center [41, 115] width 21 height 12
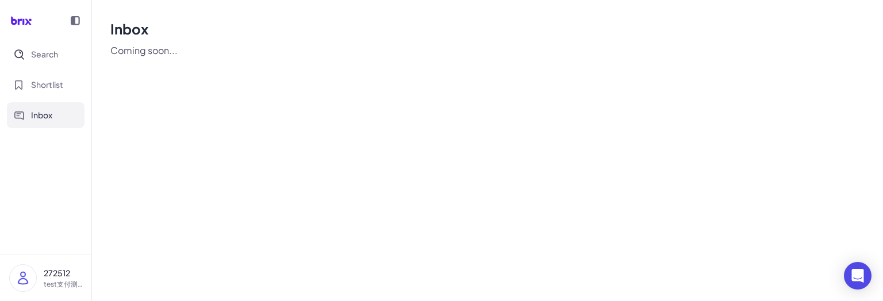
click at [28, 94] on img at bounding box center [23, 278] width 26 height 26
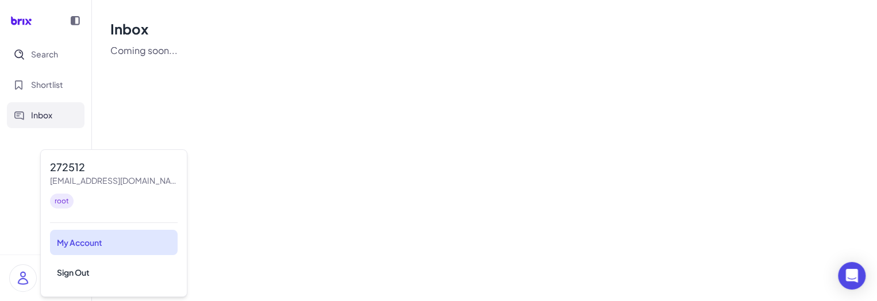
click at [98, 94] on div "My Account" at bounding box center [114, 242] width 128 height 25
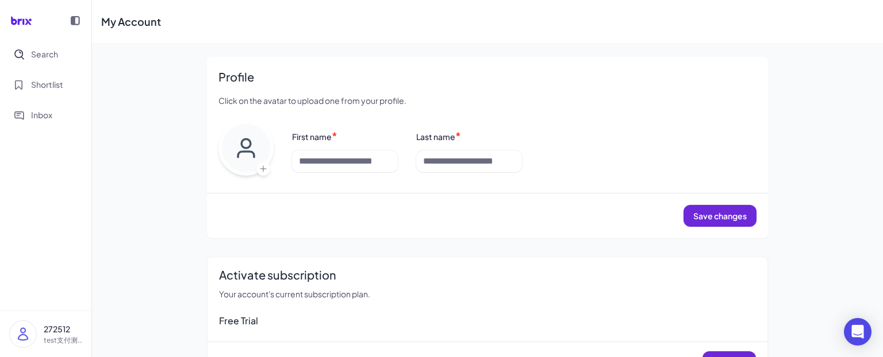
scroll to position [168, 0]
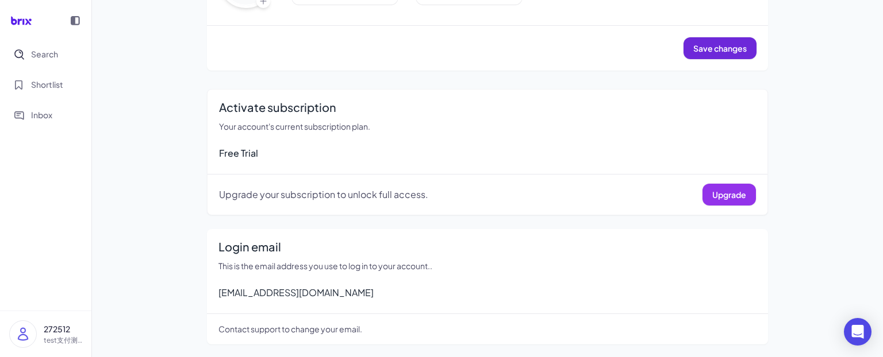
click at [712, 94] on span "Upgrade" at bounding box center [729, 195] width 34 height 10
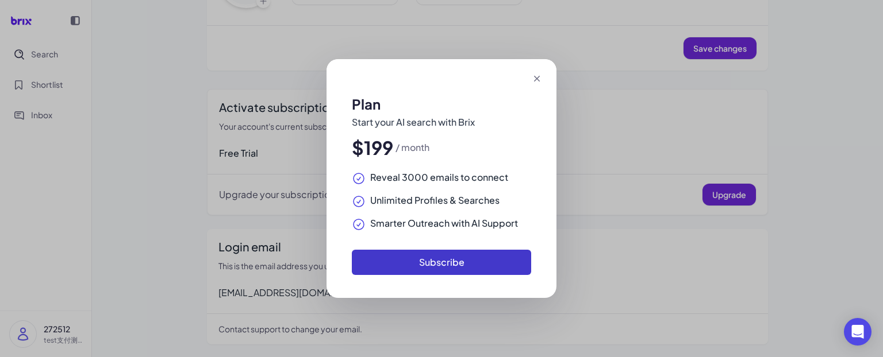
click at [465, 94] on button "Subscribe" at bounding box center [441, 262] width 179 height 25
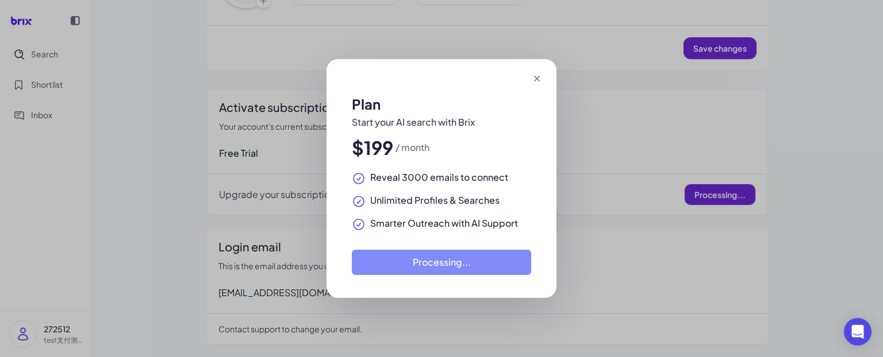
click at [539, 75] on icon at bounding box center [536, 78] width 11 height 11
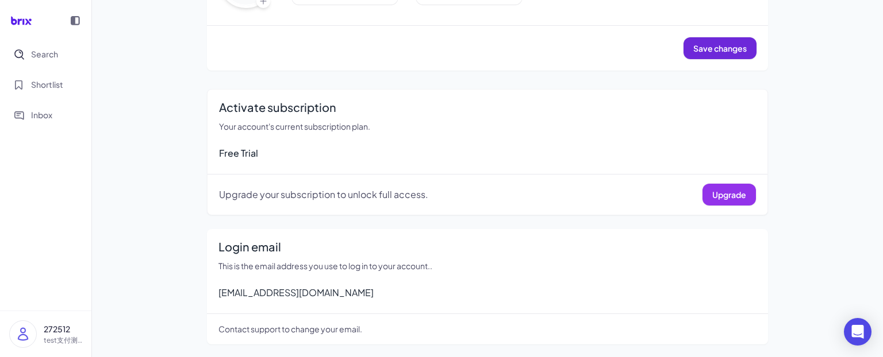
click at [736, 94] on span "Upgrade" at bounding box center [729, 195] width 34 height 10
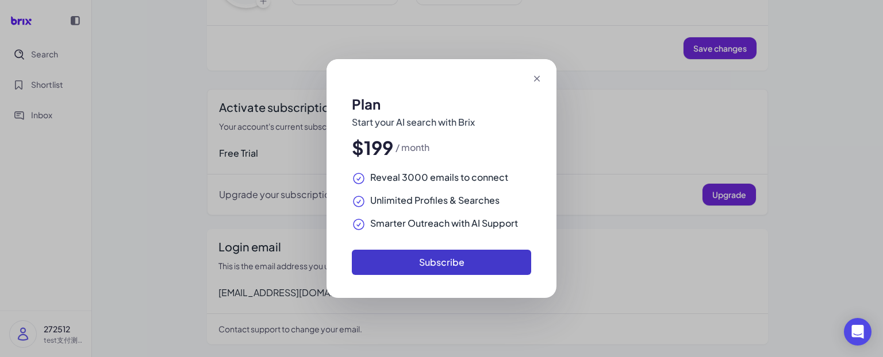
click at [490, 94] on button "Subscribe" at bounding box center [441, 262] width 179 height 25
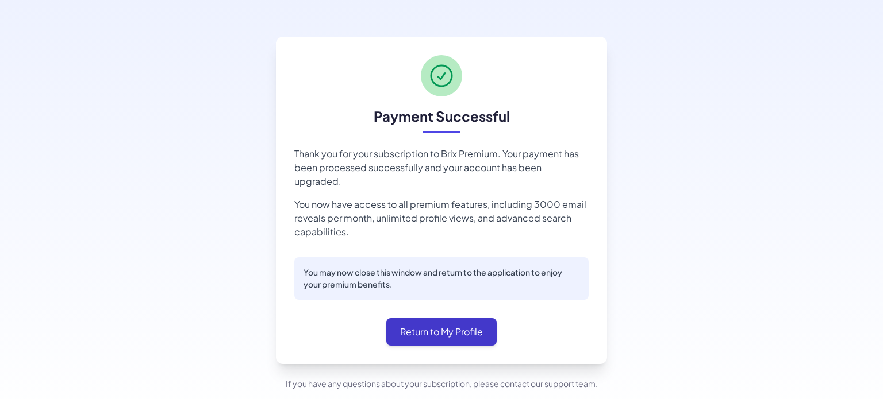
click at [448, 318] on button "Return to My Profile" at bounding box center [441, 332] width 110 height 28
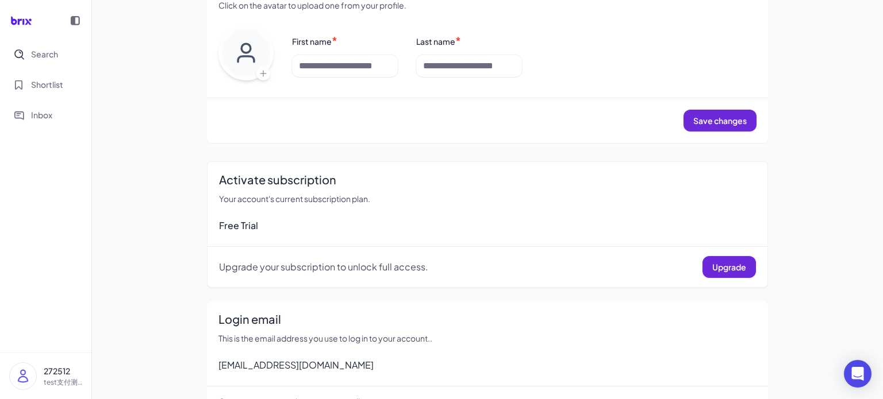
scroll to position [126, 0]
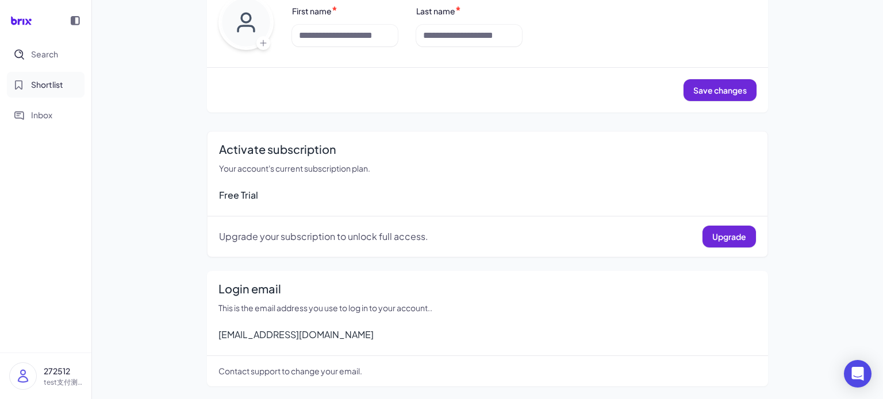
click at [32, 82] on span "Shortlist" at bounding box center [47, 85] width 32 height 12
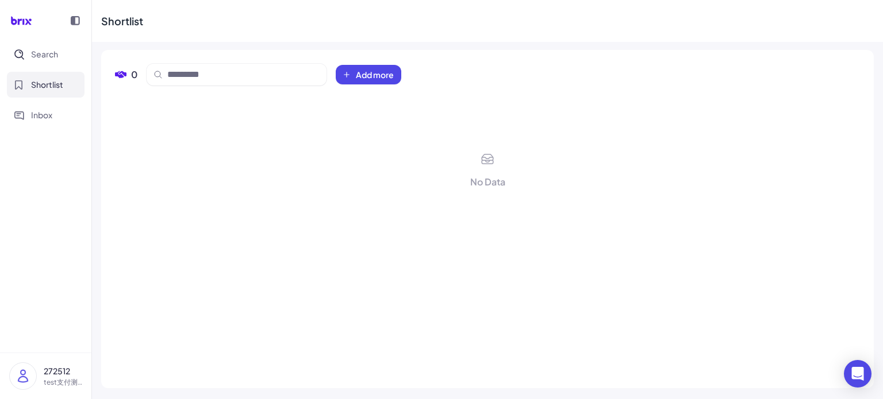
drag, startPoint x: 808, startPoint y: 248, endPoint x: 717, endPoint y: 268, distance: 93.5
click at [808, 248] on div "No Data" at bounding box center [487, 235] width 745 height 280
click at [22, 379] on img at bounding box center [23, 376] width 26 height 26
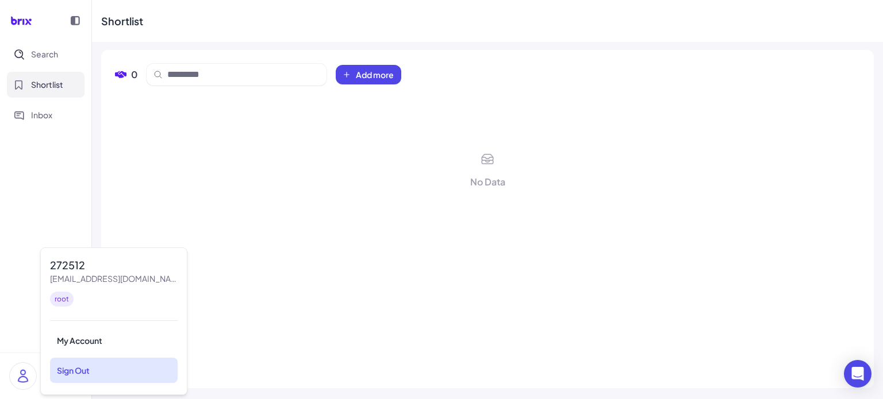
click at [85, 374] on div "Sign Out" at bounding box center [114, 370] width 128 height 25
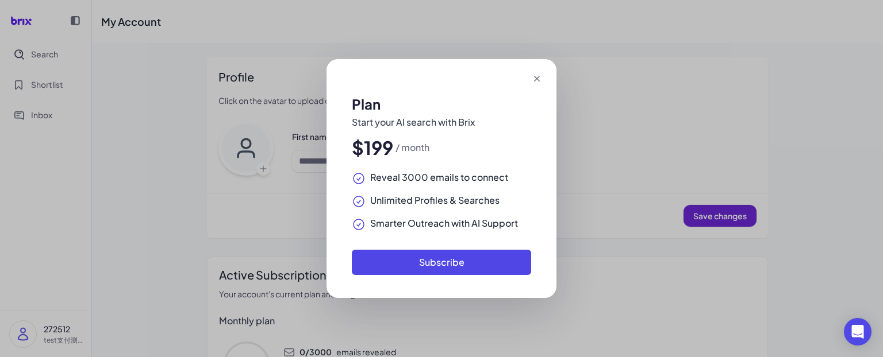
scroll to position [168, 0]
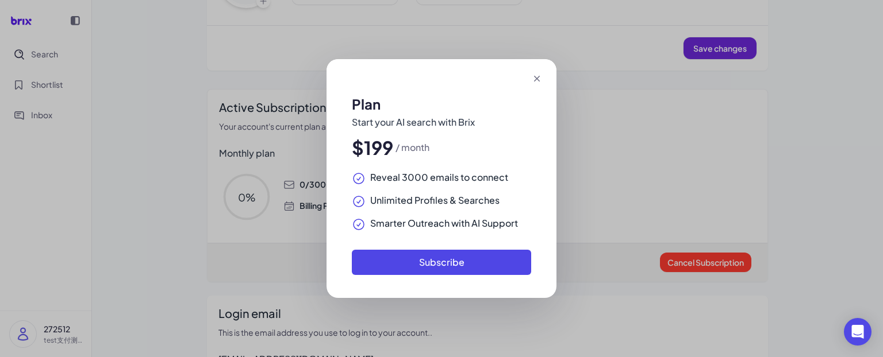
click at [537, 80] on icon at bounding box center [536, 78] width 11 height 11
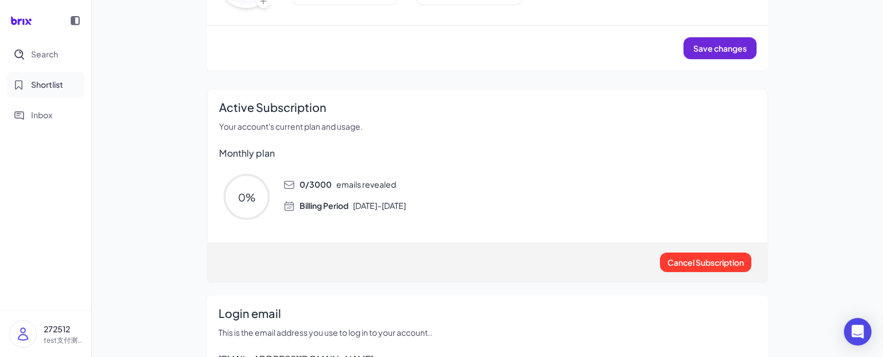
click at [61, 85] on span "Shortlist" at bounding box center [47, 85] width 32 height 12
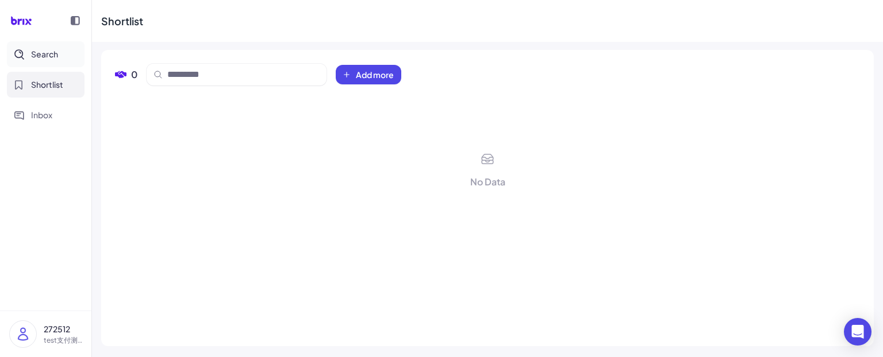
click at [33, 46] on button "Search" at bounding box center [46, 54] width 78 height 26
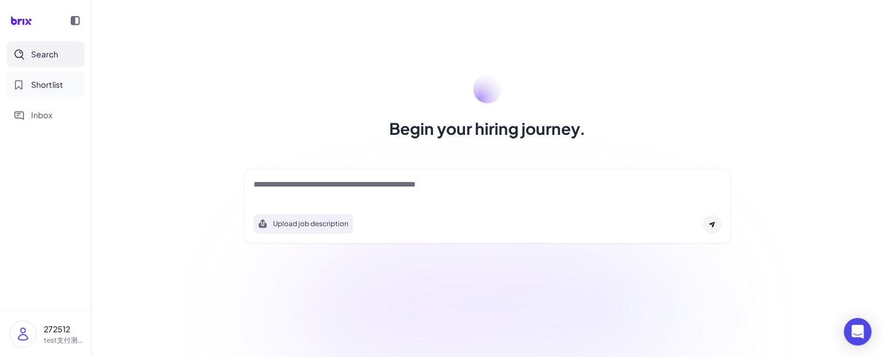
click at [57, 80] on span "Shortlist" at bounding box center [47, 85] width 32 height 12
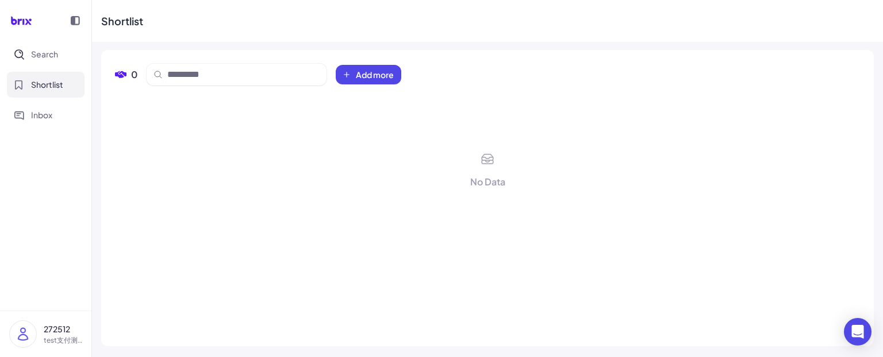
click at [10, 333] on img at bounding box center [23, 334] width 26 height 26
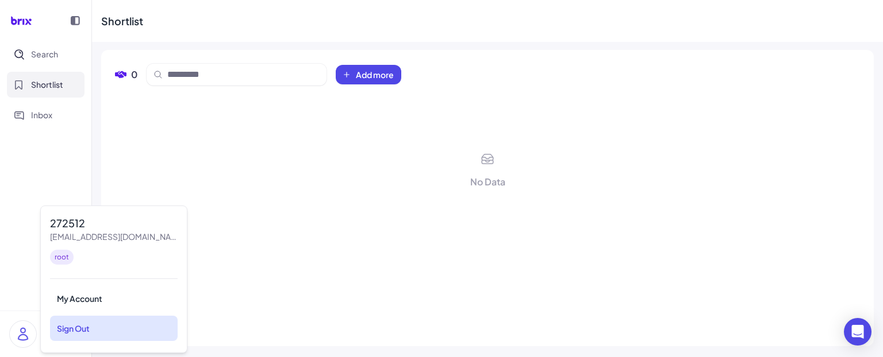
click at [77, 327] on div "Sign Out" at bounding box center [114, 328] width 128 height 25
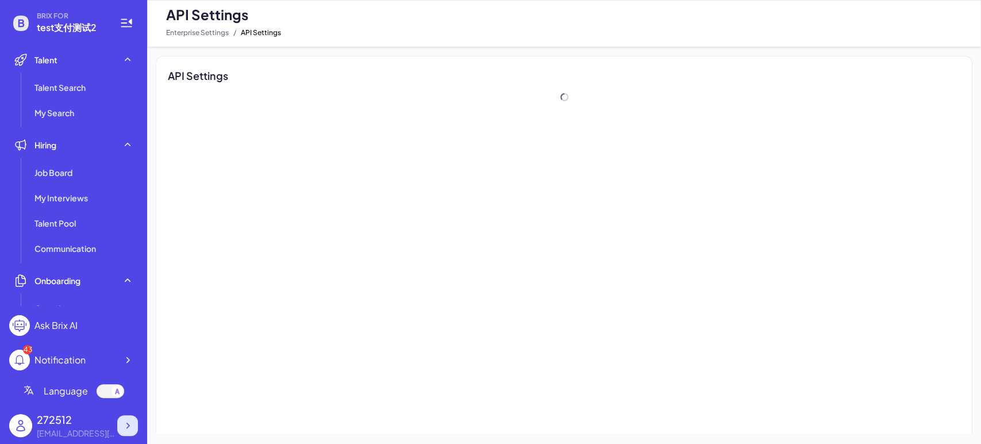
scroll to position [347, 0]
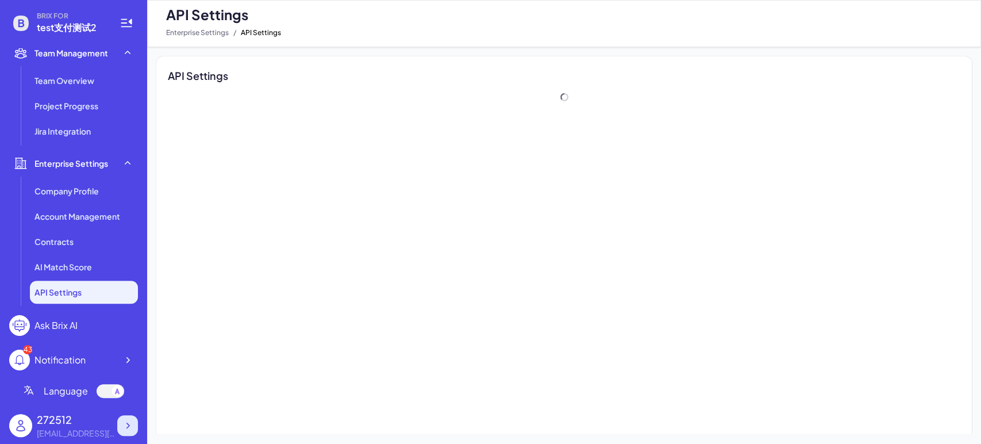
click at [129, 427] on icon at bounding box center [127, 424] width 11 height 11
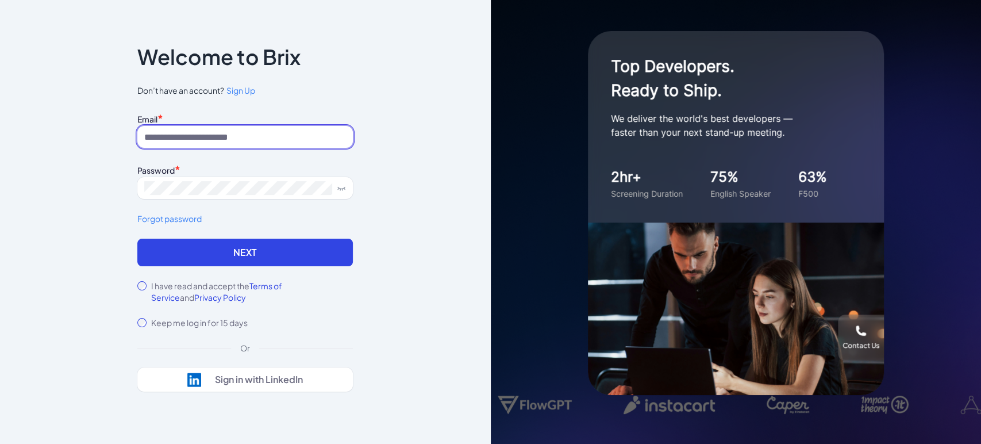
click at [233, 138] on input at bounding box center [244, 137] width 215 height 22
type input "**********"
click at [188, 287] on label "I have read and accept the Terms of Service and Privacy Policy" at bounding box center [252, 291] width 202 height 23
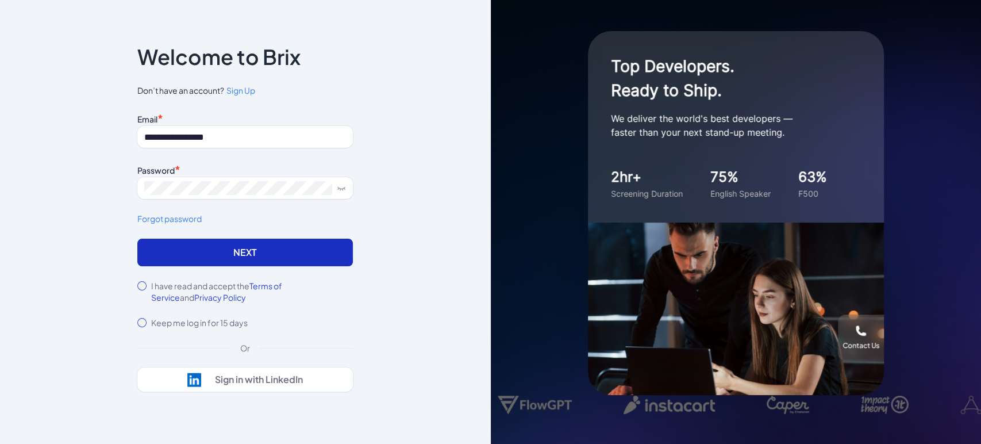
click at [207, 253] on button "Next" at bounding box center [244, 252] width 215 height 28
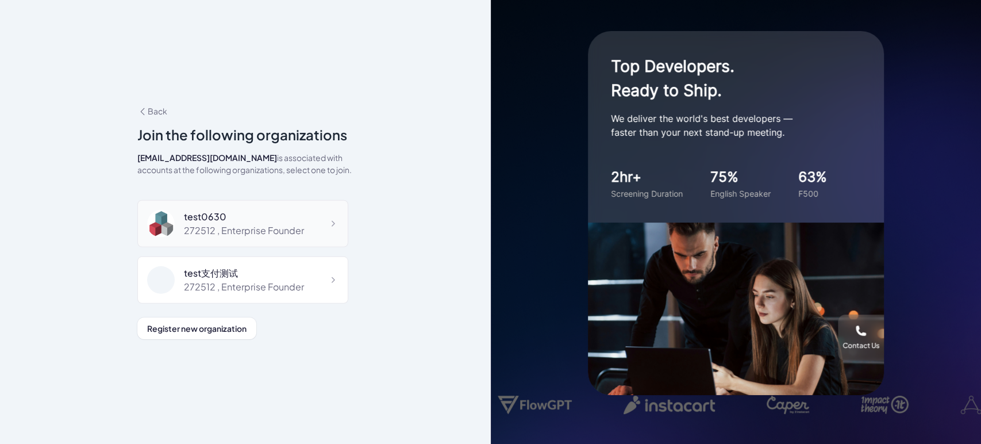
scroll to position [2296, 0]
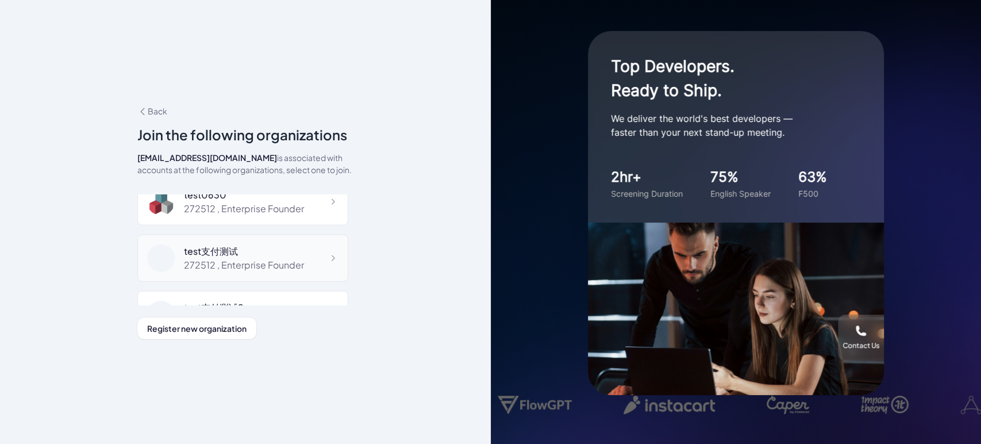
click at [258, 258] on div "272512 , Enterprise Founder" at bounding box center [244, 265] width 120 height 14
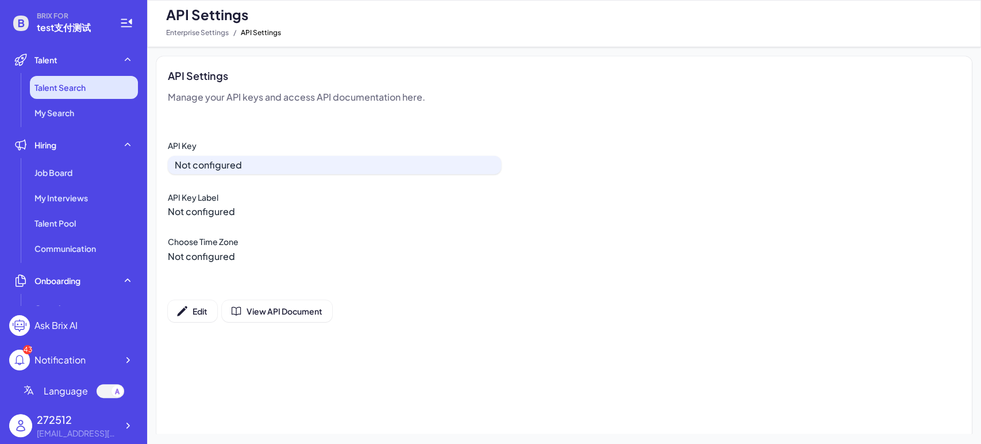
click at [85, 87] on span "Talent Search" at bounding box center [59, 87] width 51 height 11
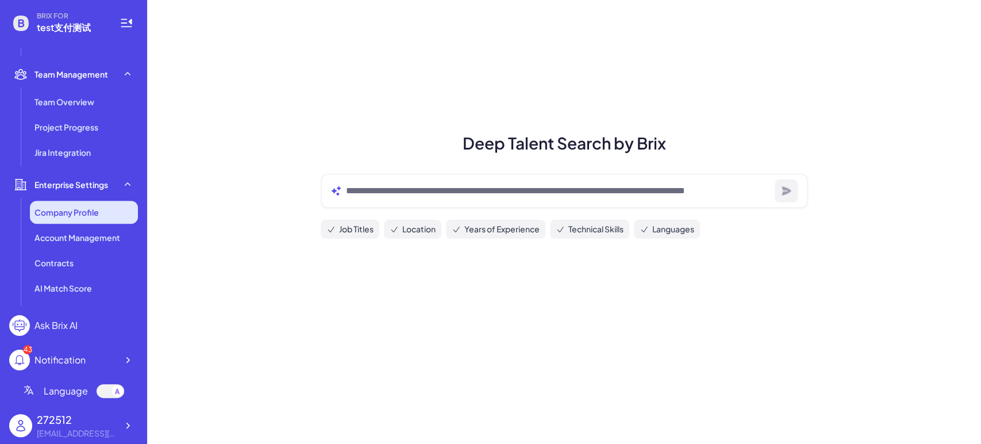
scroll to position [347, 0]
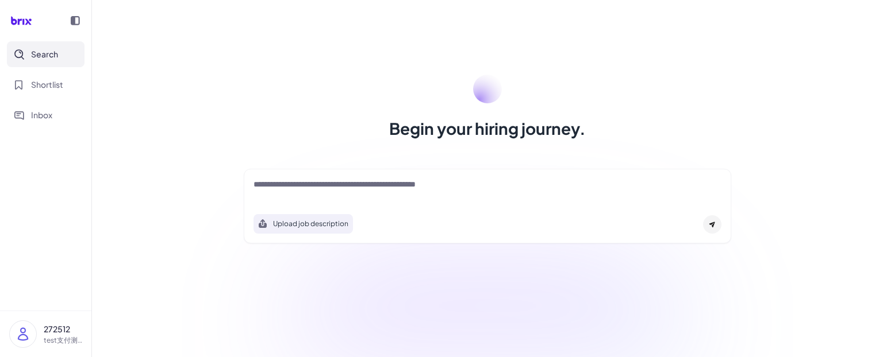
click at [21, 337] on img at bounding box center [23, 334] width 26 height 26
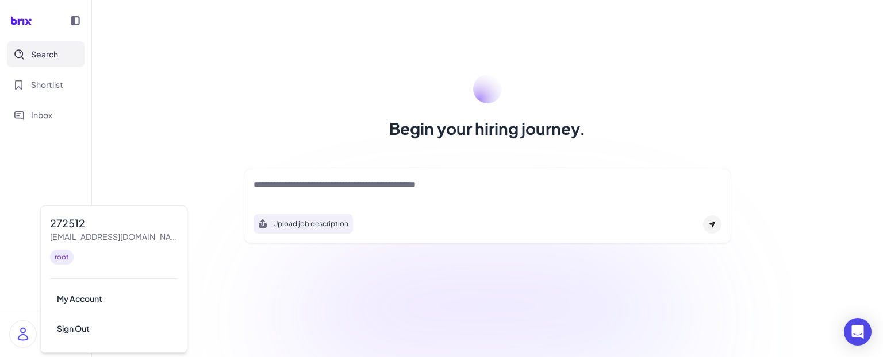
click at [13, 259] on nav "Search Shortlist Inbox" at bounding box center [45, 175] width 91 height 269
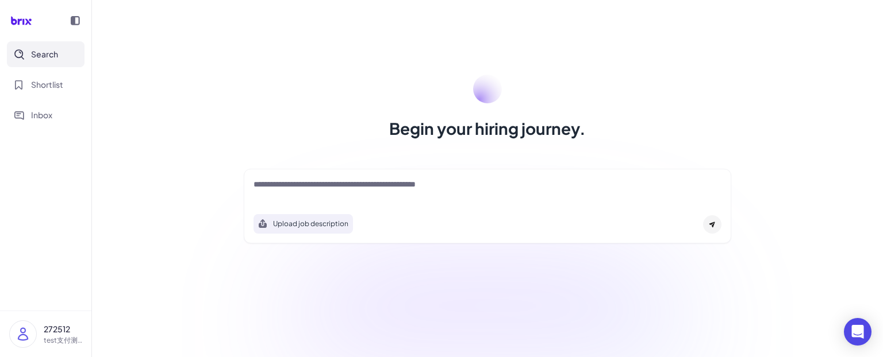
click at [22, 337] on img at bounding box center [23, 334] width 26 height 26
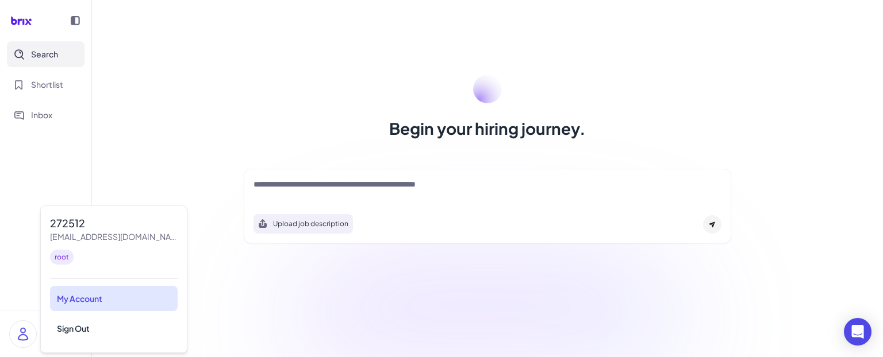
click at [71, 300] on div "My Account" at bounding box center [114, 298] width 128 height 25
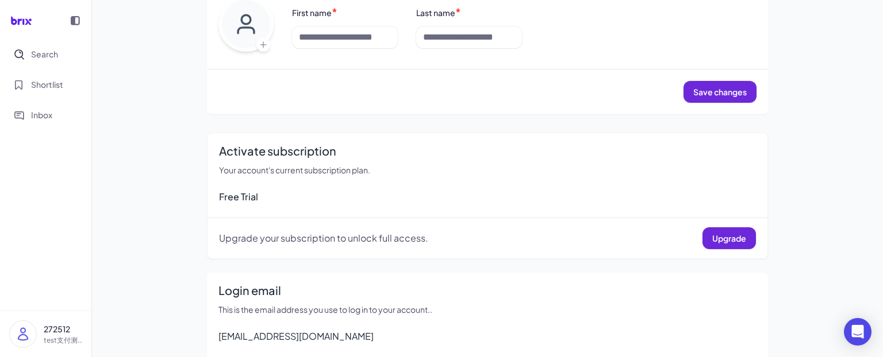
scroll to position [168, 0]
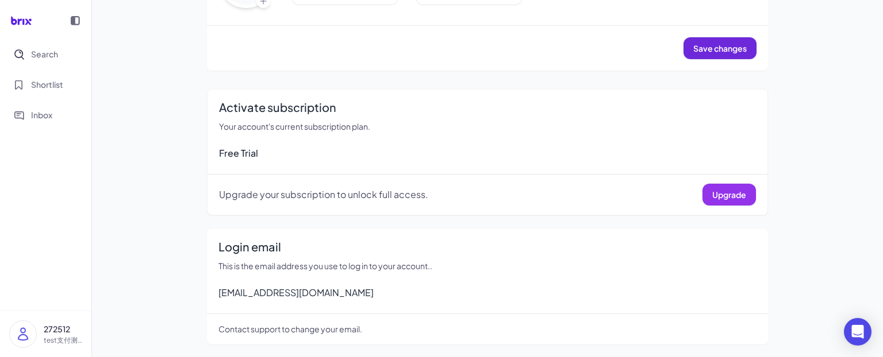
click at [723, 190] on span "Upgrade" at bounding box center [729, 195] width 34 height 10
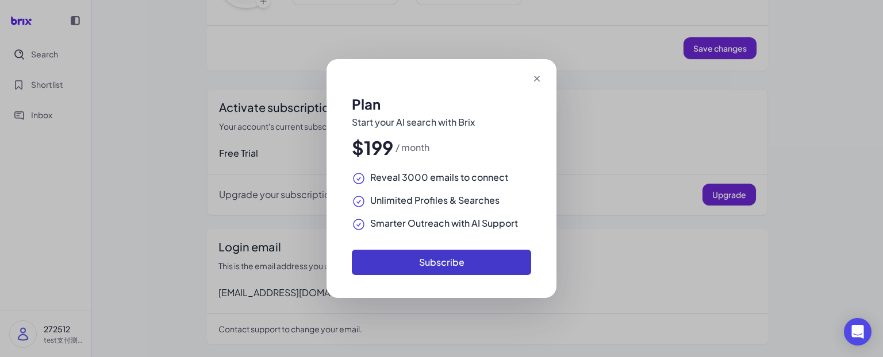
click at [479, 266] on button "Subscribe" at bounding box center [441, 262] width 179 height 25
